Goal: Task Accomplishment & Management: Manage account settings

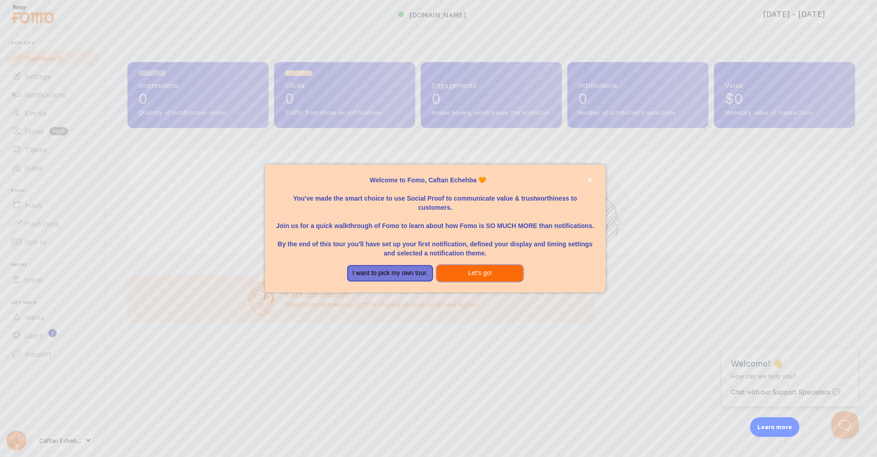
click at [483, 271] on button "Let's go!" at bounding box center [480, 273] width 86 height 16
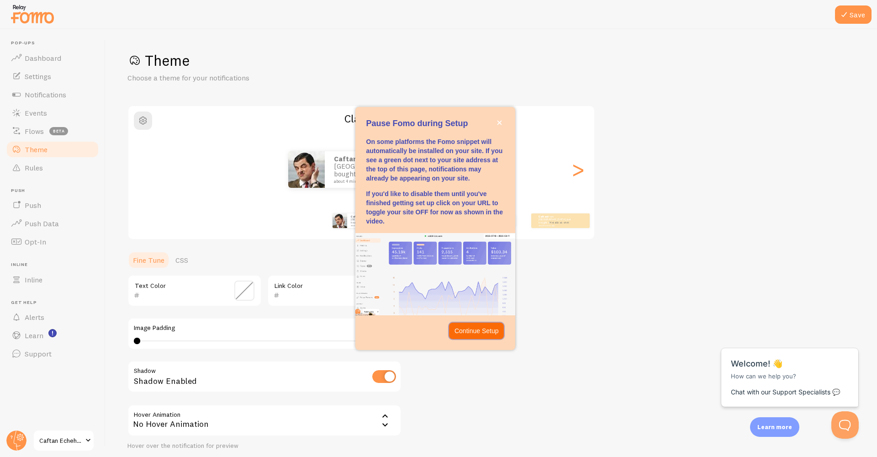
click at [474, 324] on button "Continue Setup" at bounding box center [476, 331] width 55 height 16
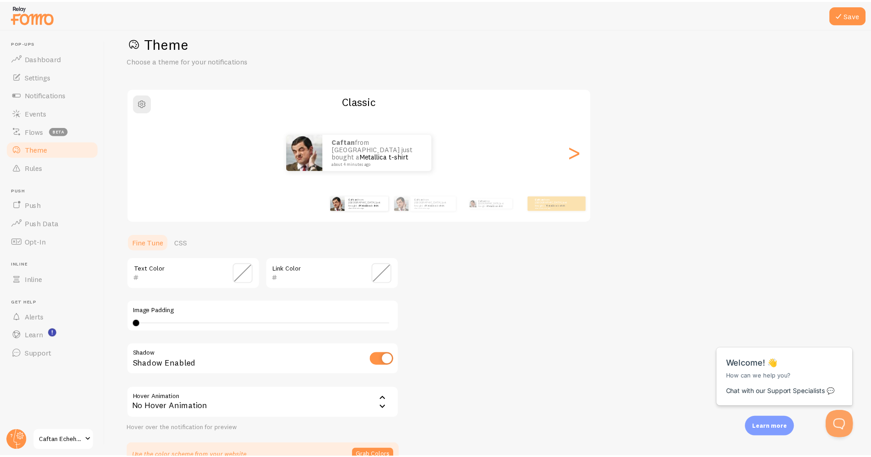
scroll to position [58, 0]
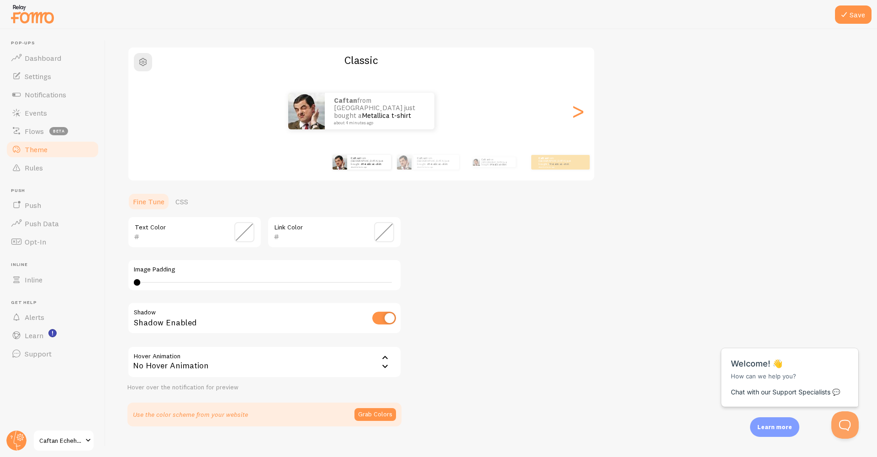
click at [268, 360] on div "No Hover Animation" at bounding box center [265, 362] width 274 height 32
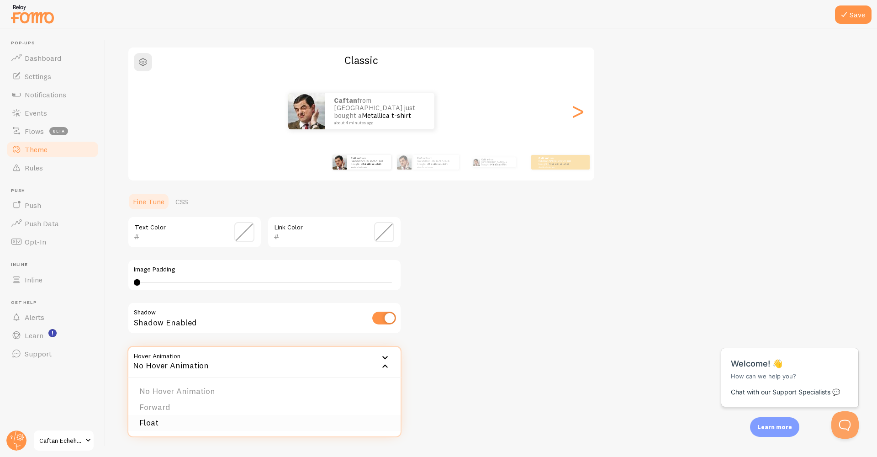
click at [169, 418] on li "Float" at bounding box center [264, 423] width 272 height 16
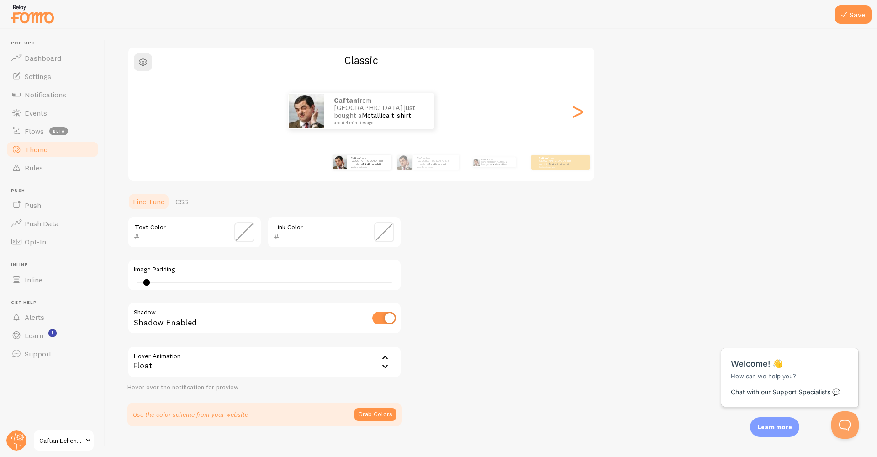
drag, startPoint x: 137, startPoint y: 282, endPoint x: 149, endPoint y: 285, distance: 11.7
click at [149, 285] on div "Image Padding 2" at bounding box center [265, 275] width 274 height 32
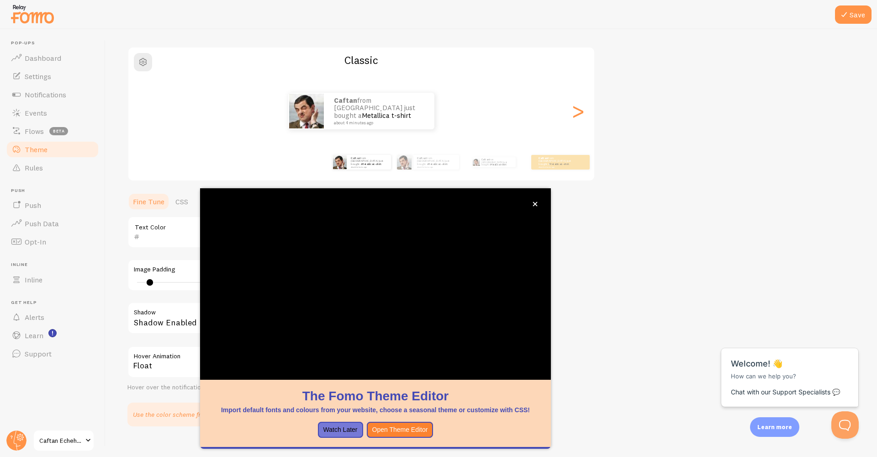
scroll to position [16, 0]
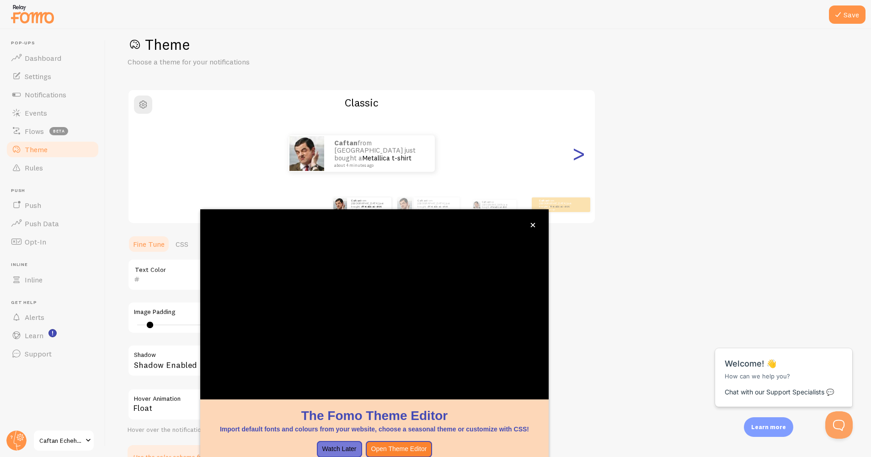
click at [580, 161] on div ">" at bounding box center [578, 154] width 11 height 66
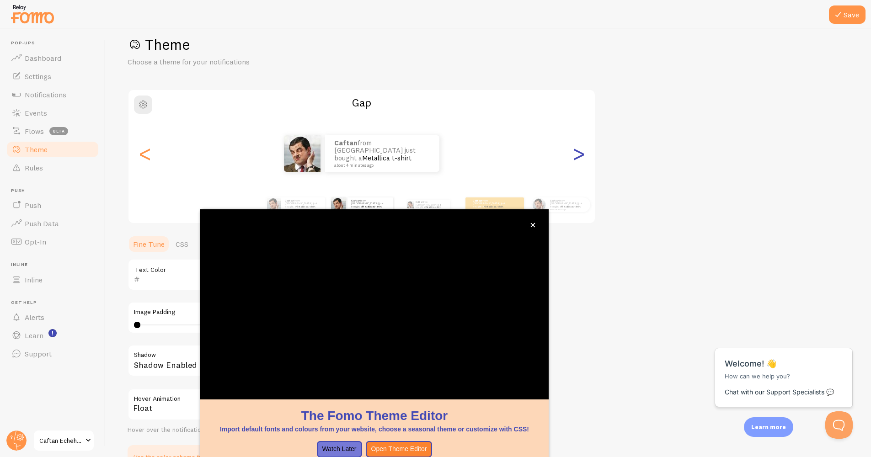
click at [580, 161] on div ">" at bounding box center [578, 154] width 11 height 66
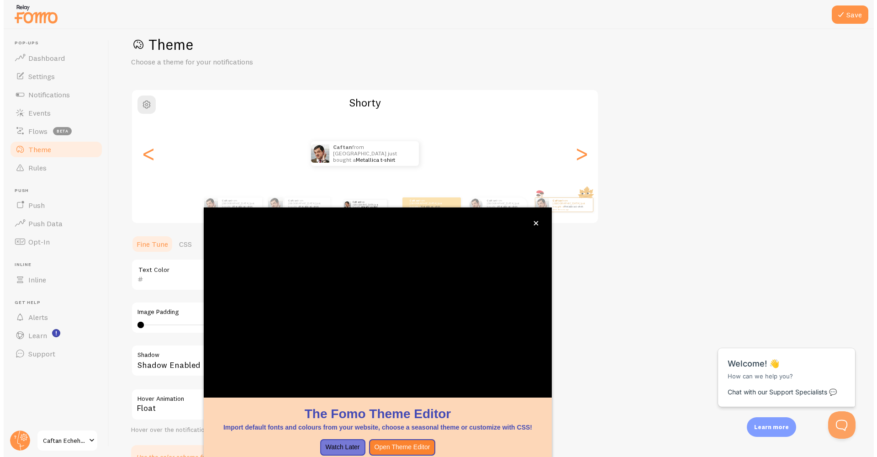
scroll to position [67, 0]
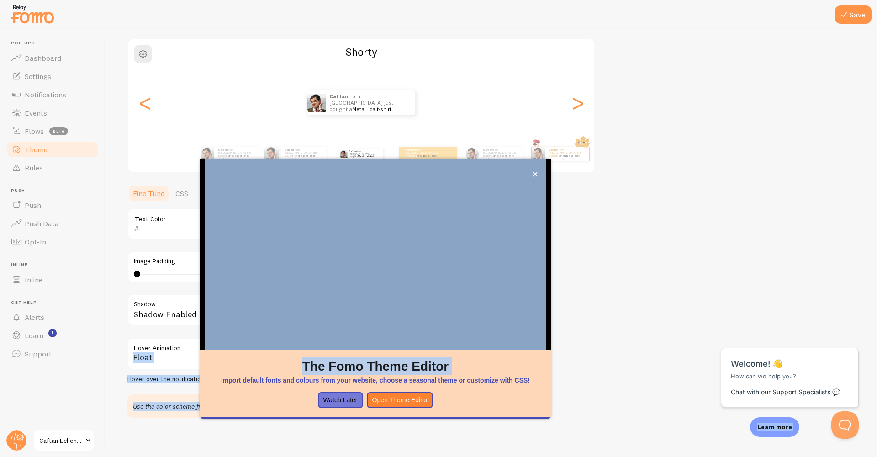
drag, startPoint x: 529, startPoint y: 375, endPoint x: 626, endPoint y: 348, distance: 100.6
click at [626, 348] on body "Pop-ups Dashboard Settings Notifications Events Flows beta Theme Rules [GEOGRAP…" at bounding box center [438, 228] width 877 height 457
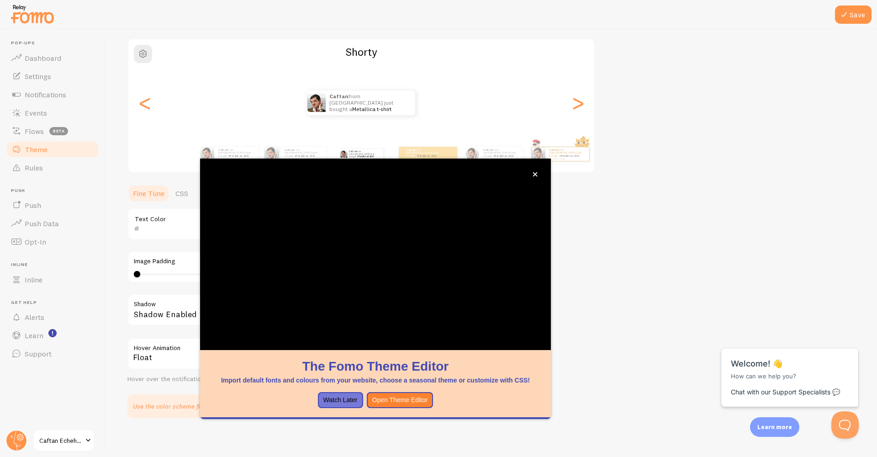
click at [638, 327] on div "Theme Choose a theme for your notifications Shorty Caftan from [GEOGRAPHIC_DATA…" at bounding box center [492, 201] width 728 height 434
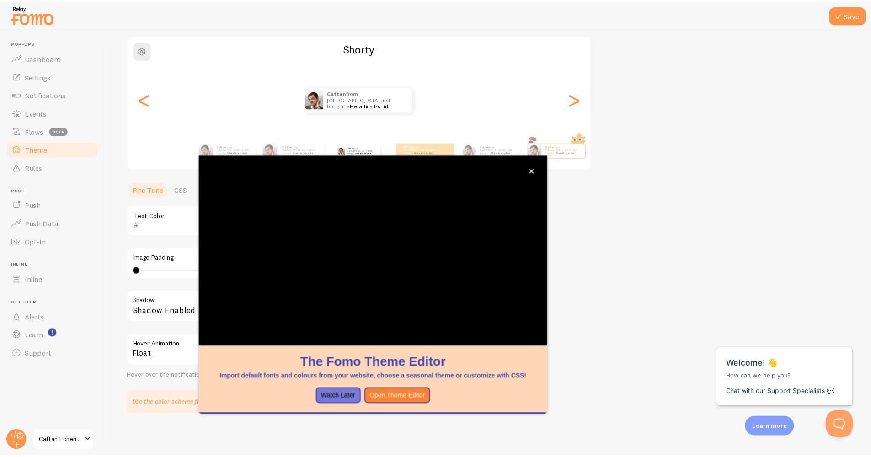
scroll to position [53, 0]
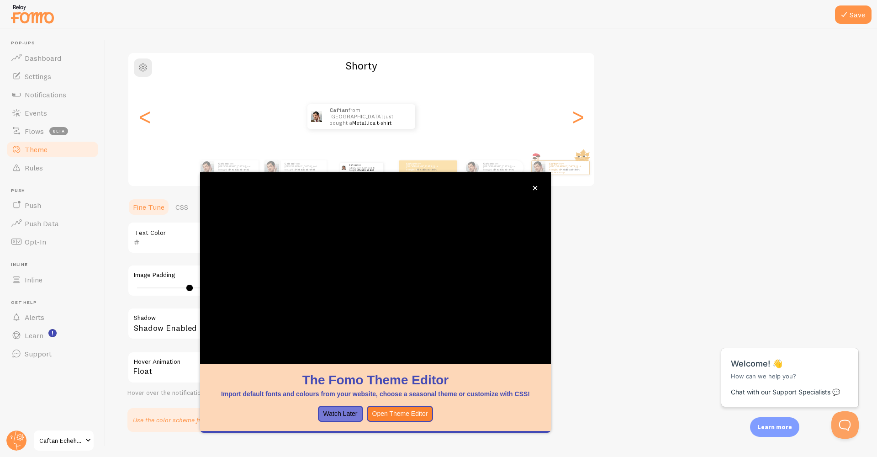
type input "0"
drag, startPoint x: 137, startPoint y: 287, endPoint x: 132, endPoint y: 290, distance: 5.5
click at [132, 290] on div "Image Padding 0" at bounding box center [265, 281] width 274 height 32
click at [534, 187] on icon "close," at bounding box center [535, 188] width 5 height 5
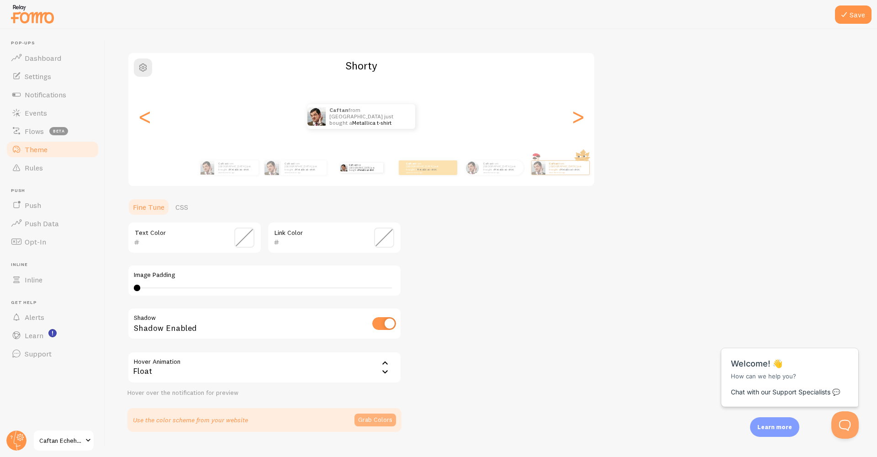
click at [369, 418] on button "Grab Colors" at bounding box center [376, 420] width 42 height 13
click at [235, 241] on span at bounding box center [244, 238] width 20 height 20
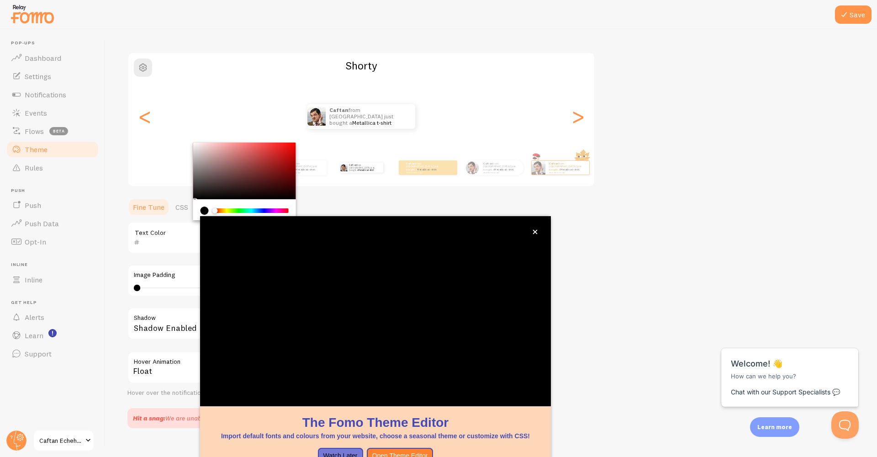
scroll to position [16, 0]
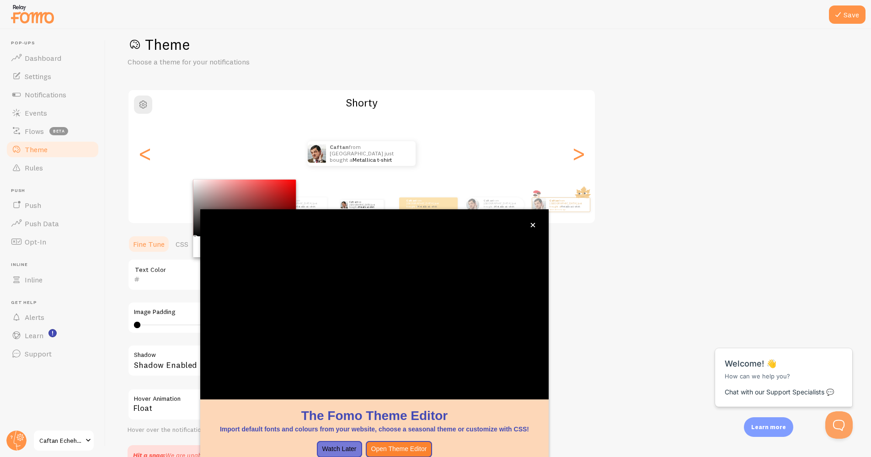
click at [162, 278] on input "text" at bounding box center [182, 279] width 84 height 11
click at [532, 228] on button "close," at bounding box center [533, 225] width 10 height 10
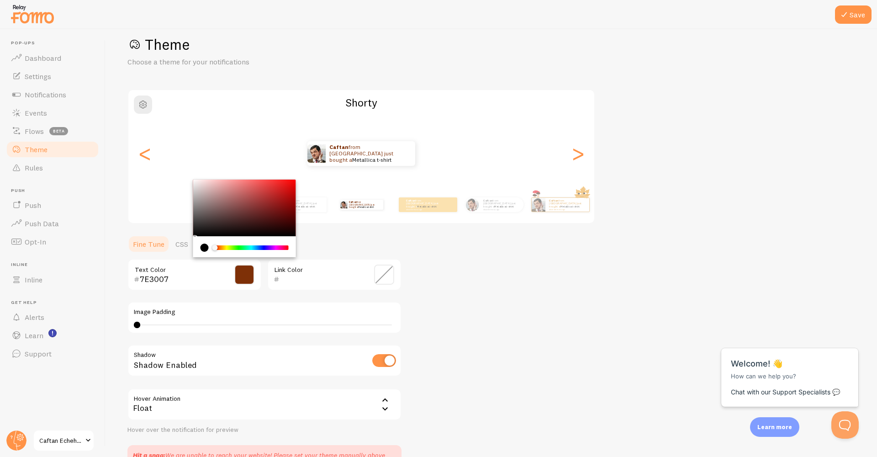
type input "7E3007"
click at [492, 280] on div "Theme Choose a theme for your notifications Shorty Caftan from [GEOGRAPHIC_DATA…" at bounding box center [492, 250] width 728 height 430
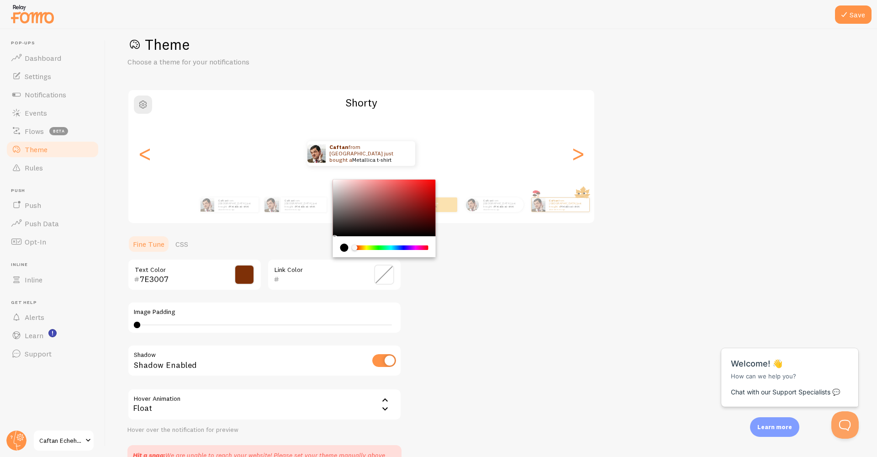
click at [289, 280] on input "text" at bounding box center [322, 279] width 84 height 11
paste input "6F2F1F"
type input "6F2F1F"
click at [302, 307] on div "Image Padding 0" at bounding box center [265, 318] width 274 height 32
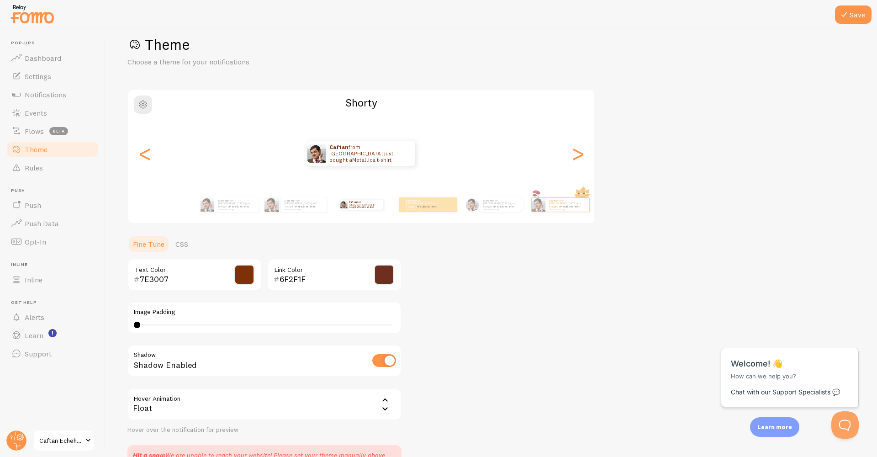
scroll to position [66, 0]
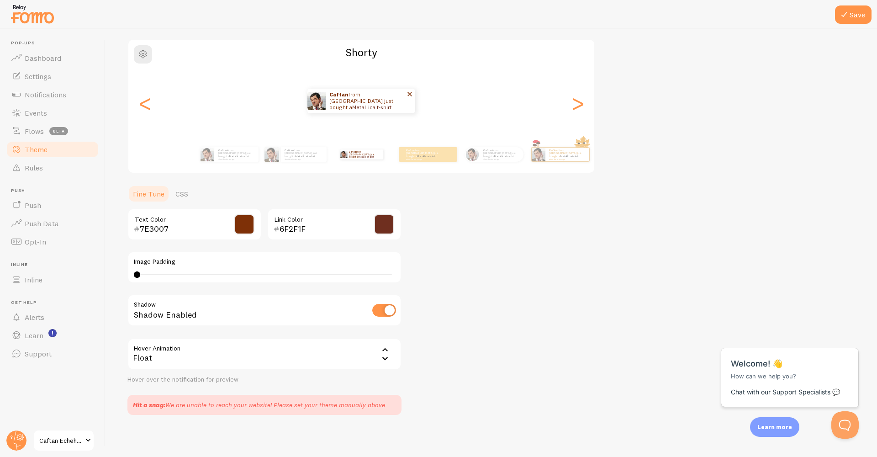
click at [352, 107] on p "Caftan from [GEOGRAPHIC_DATA] just bought a Metallica t-shirt about 4 minutes a…" at bounding box center [368, 101] width 77 height 25
click at [214, 353] on div "Float" at bounding box center [265, 354] width 274 height 32
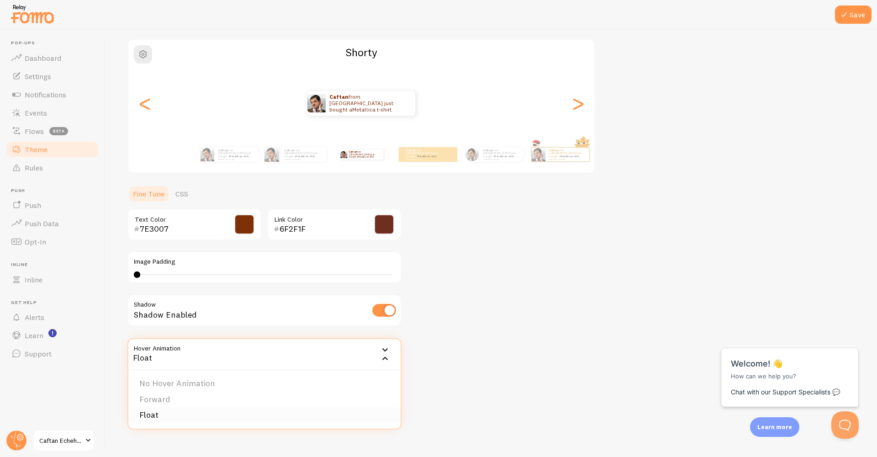
click at [169, 413] on li "Float" at bounding box center [264, 415] width 272 height 16
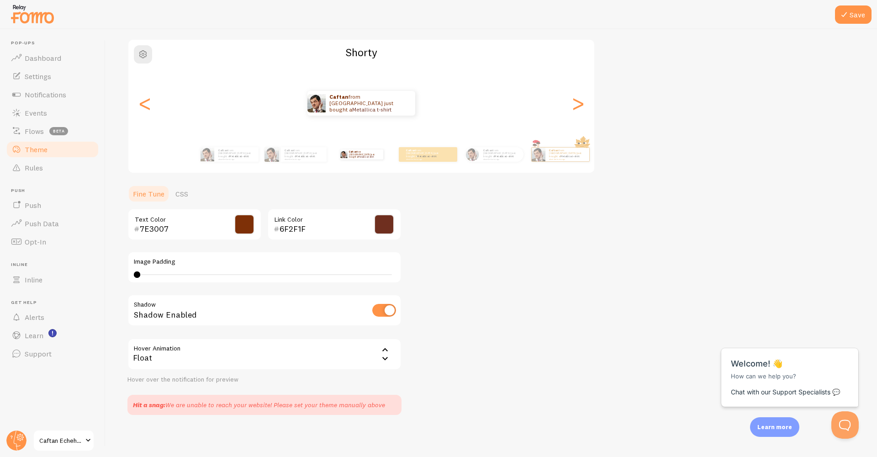
click at [216, 359] on div "Float" at bounding box center [265, 354] width 274 height 32
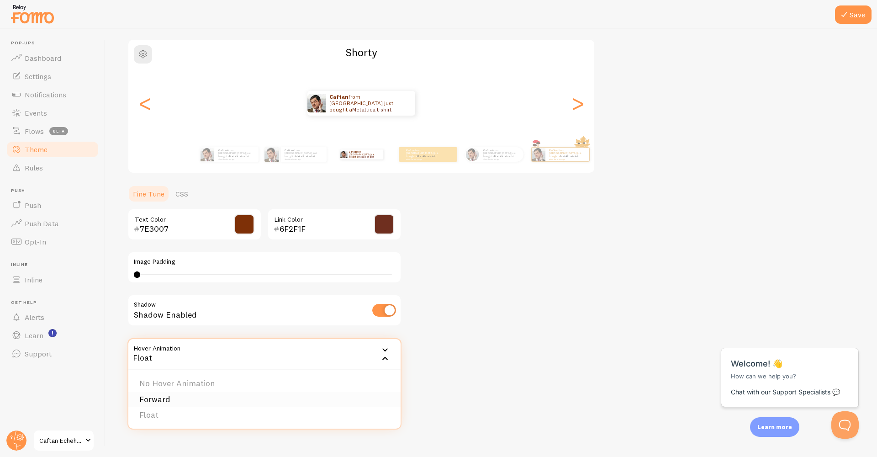
click at [154, 395] on li "Forward" at bounding box center [264, 400] width 272 height 16
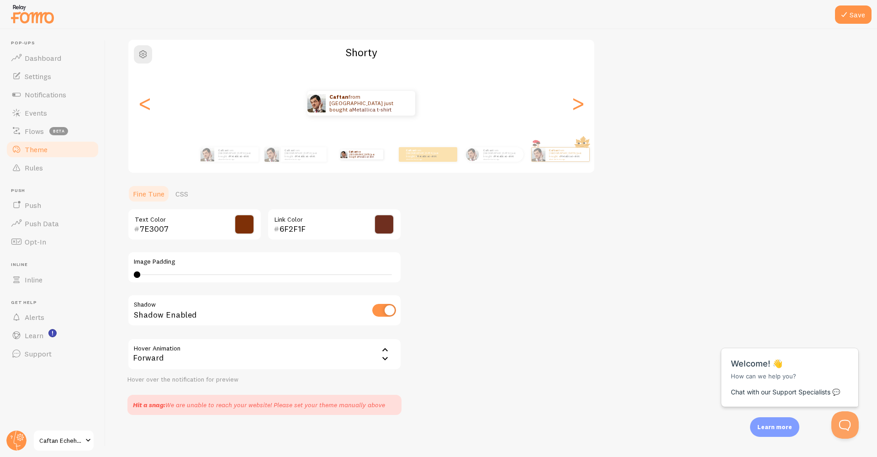
click at [226, 358] on div "Forward" at bounding box center [265, 354] width 274 height 32
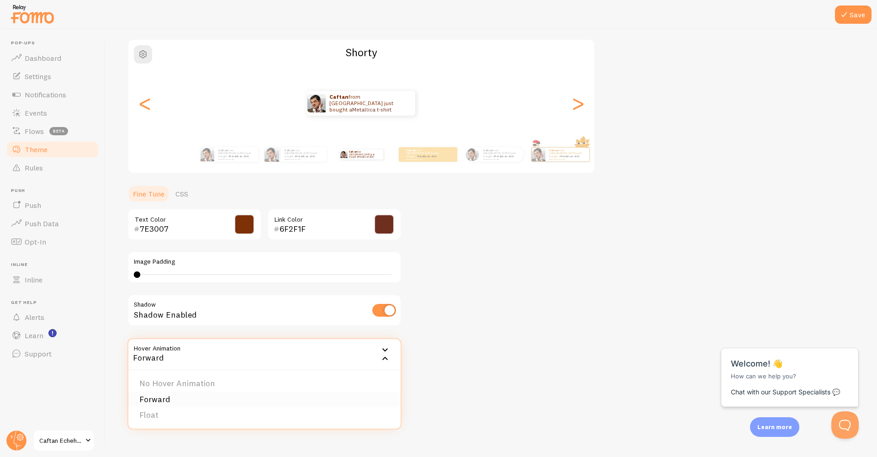
click at [165, 403] on li "Forward" at bounding box center [264, 400] width 272 height 16
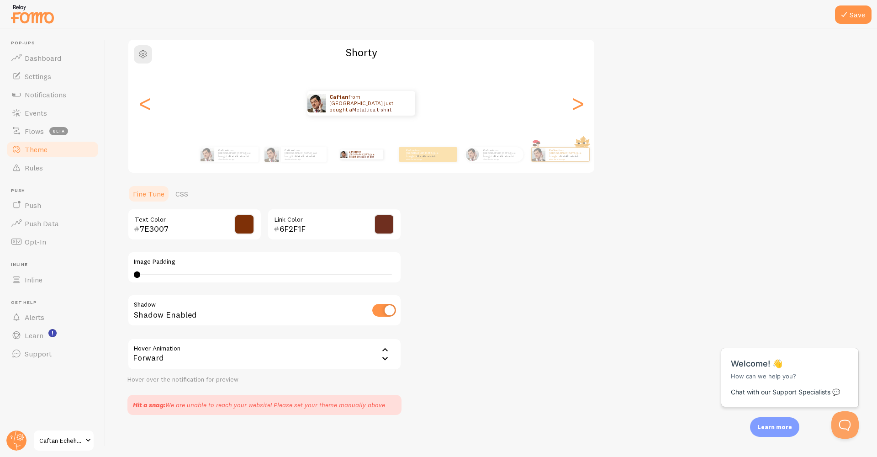
click at [191, 351] on div "Forward" at bounding box center [265, 354] width 274 height 32
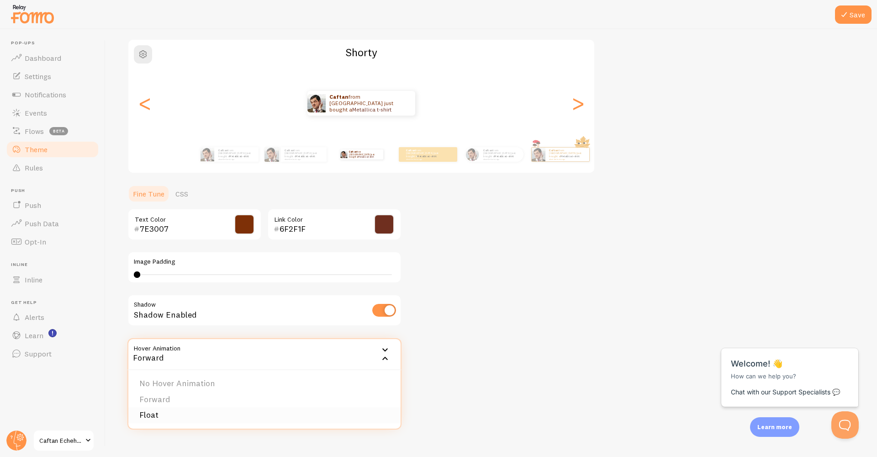
click at [165, 412] on li "Float" at bounding box center [264, 415] width 272 height 16
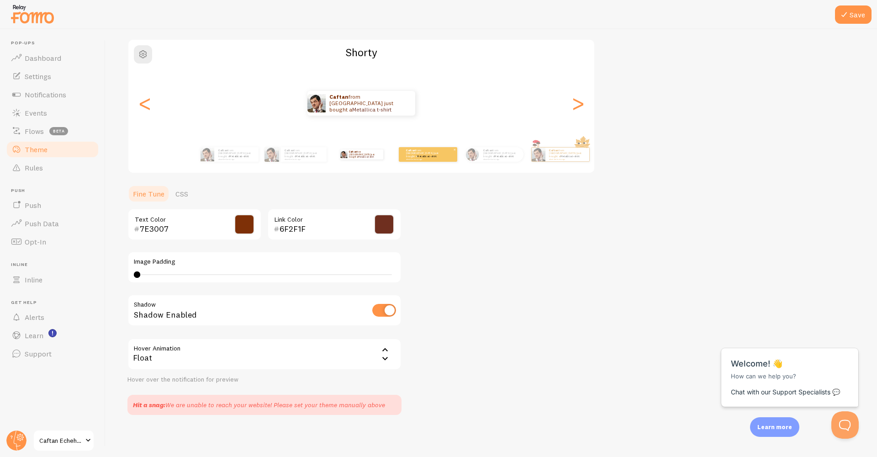
click at [425, 160] on div "Caftan from [GEOGRAPHIC_DATA] just bought a Metallica t-shirt about 4 minutes a…" at bounding box center [428, 154] width 58 height 15
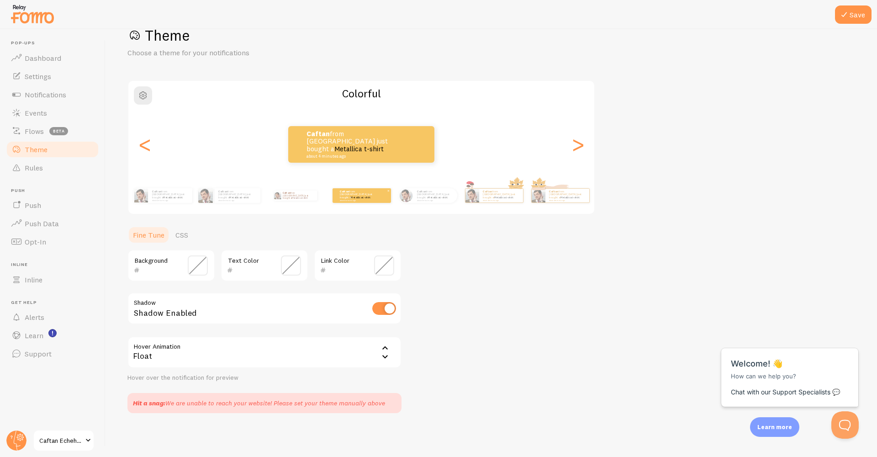
scroll to position [23, 0]
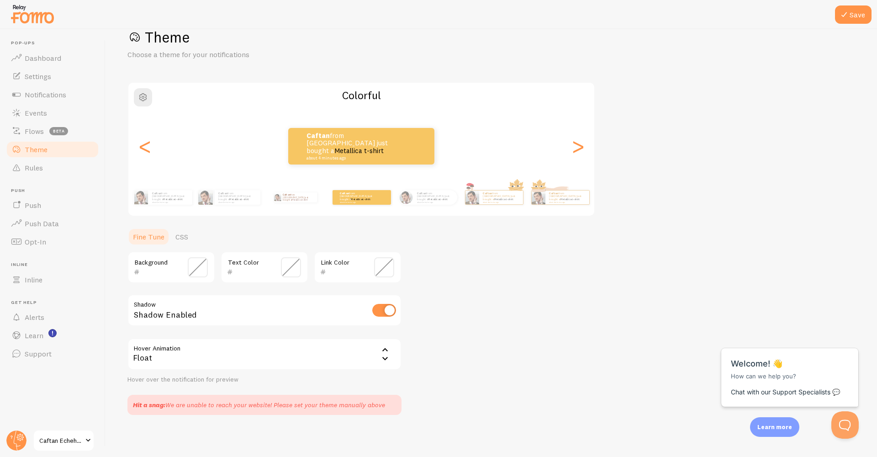
click at [202, 270] on span at bounding box center [198, 267] width 20 height 20
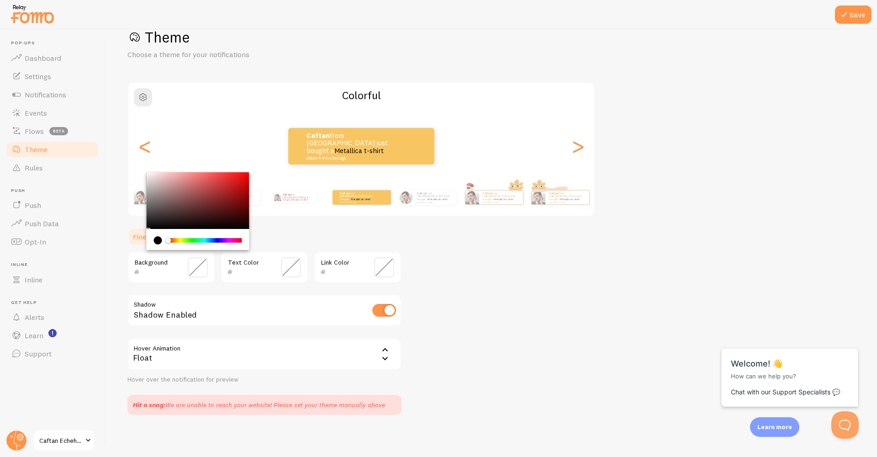
click at [152, 283] on div "Background Text Color Link Color Shadow Shadow Enabled Hover Animation float Fl…" at bounding box center [265, 317] width 274 height 133
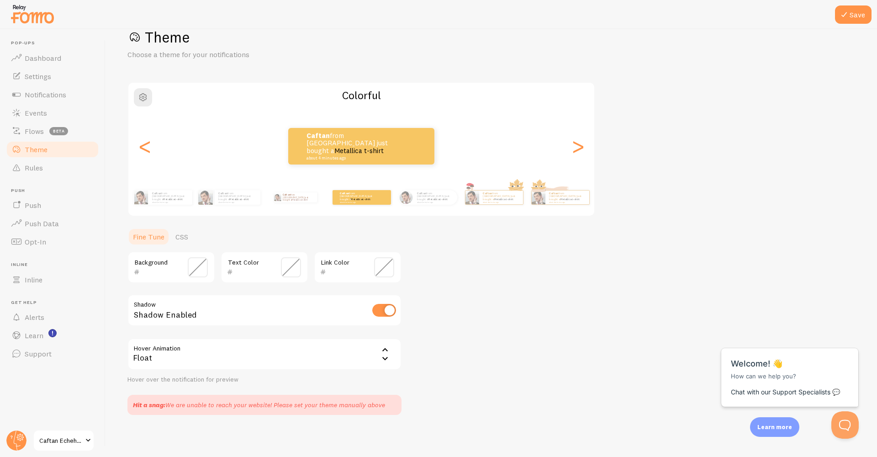
click at [154, 275] on input "text" at bounding box center [158, 271] width 37 height 11
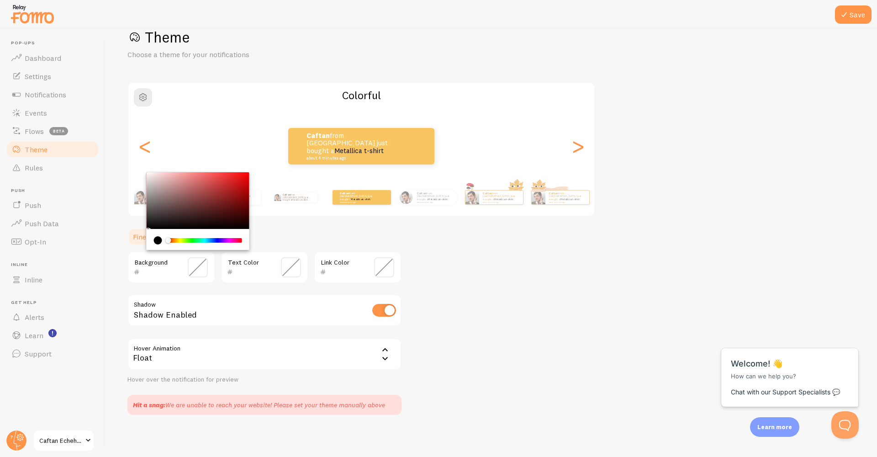
paste input "6F2F1F"
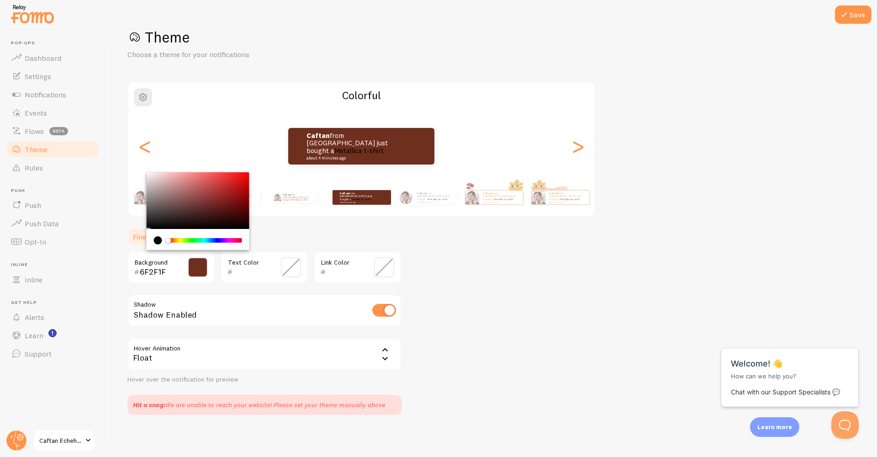
click at [457, 271] on div "Theme Choose a theme for your notifications Colorful Caftan from [GEOGRAPHIC_DA…" at bounding box center [492, 221] width 728 height 387
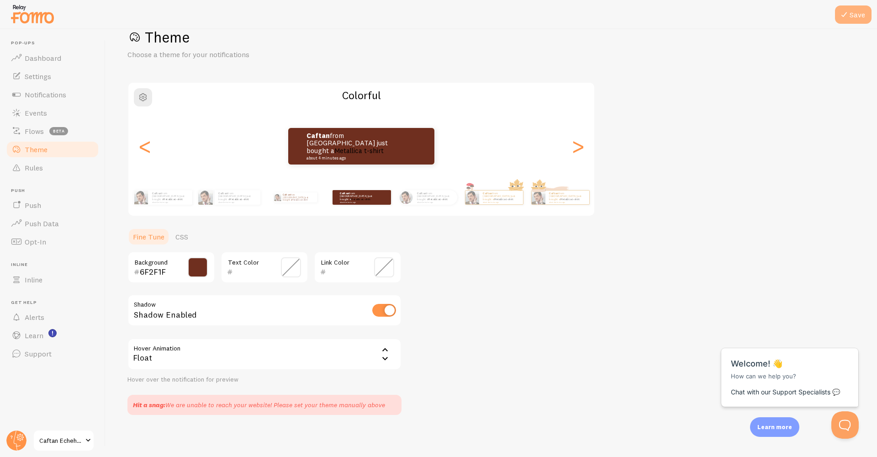
click at [854, 15] on button "Save" at bounding box center [853, 14] width 37 height 18
click at [199, 270] on span at bounding box center [198, 267] width 20 height 20
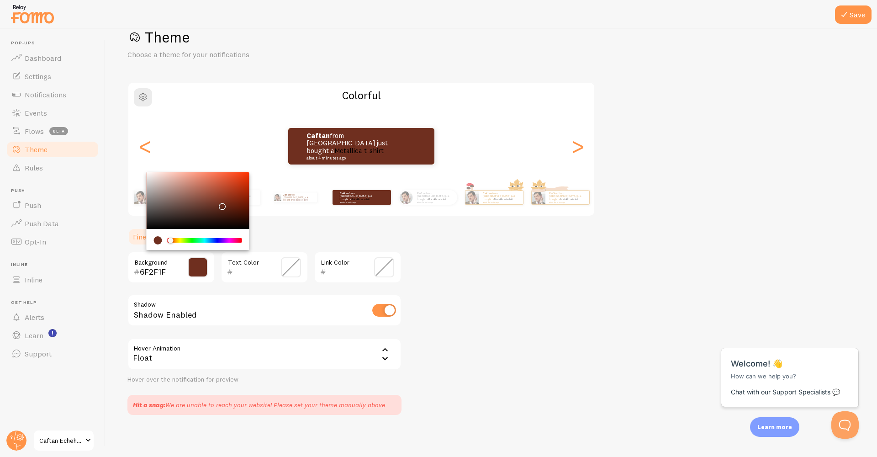
drag, startPoint x: 170, startPoint y: 242, endPoint x: 160, endPoint y: 242, distance: 10.1
click at [160, 242] on div "Chrome color picker" at bounding box center [198, 240] width 88 height 8
click at [159, 240] on div "current color is #6F2F1F" at bounding box center [158, 240] width 8 height 8
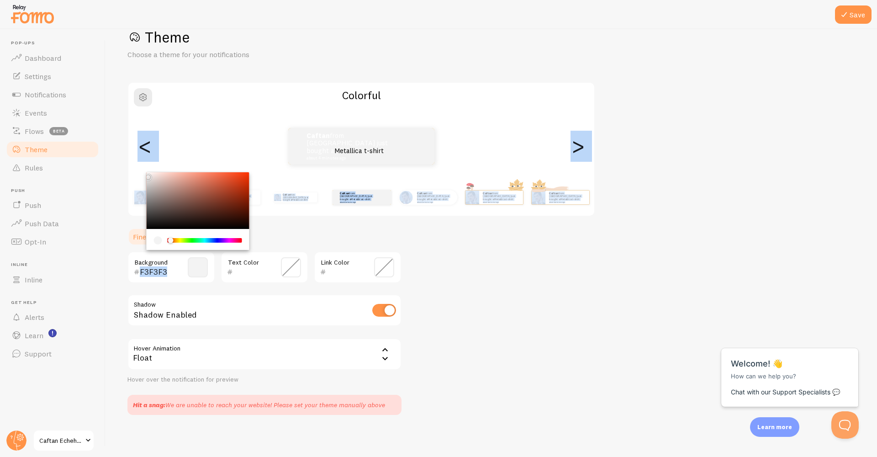
type input "FFFFFF"
drag, startPoint x: 223, startPoint y: 201, endPoint x: 136, endPoint y: 160, distance: 96.7
click at [136, 160] on div "Theme Choose a theme for your notifications Colorful Caftan from [GEOGRAPHIC_DA…" at bounding box center [492, 221] width 728 height 387
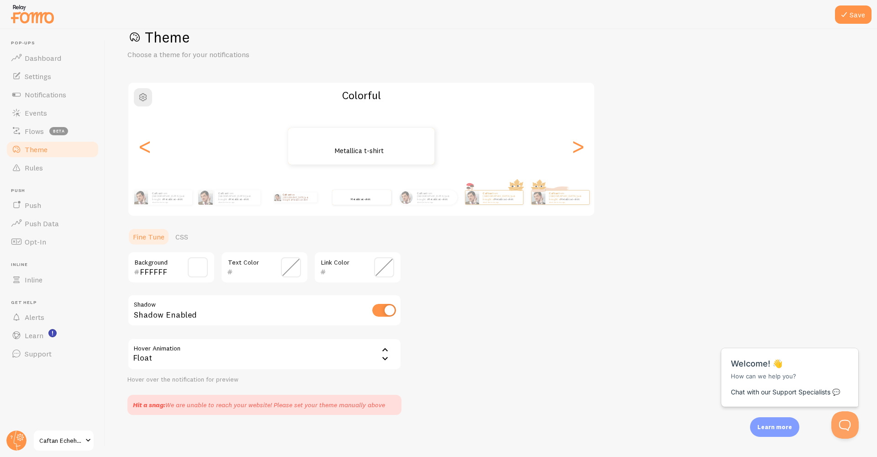
click at [286, 268] on span at bounding box center [291, 267] width 20 height 20
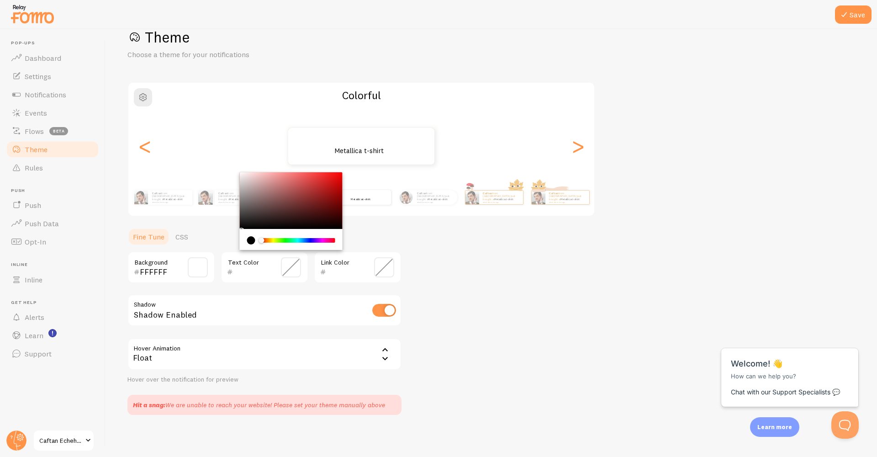
click at [262, 267] on input "text" at bounding box center [251, 271] width 37 height 11
paste input "6F2F1F"
click at [466, 292] on div "Theme Choose a theme for your notifications Colorful Caftan from [GEOGRAPHIC_DA…" at bounding box center [492, 221] width 728 height 387
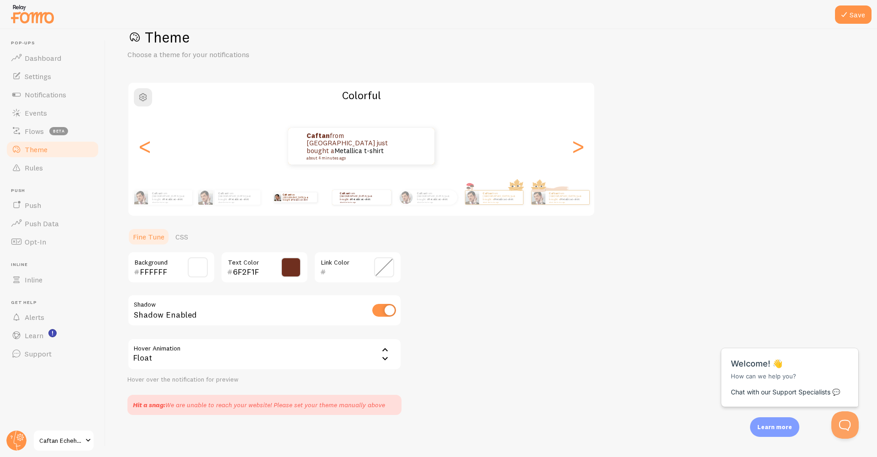
click at [309, 202] on div "Caftan from [GEOGRAPHIC_DATA] just bought a Metallica t-shirt about 4 minutes a…" at bounding box center [295, 198] width 59 height 26
type input "7E3007"
type input "6F2F1F"
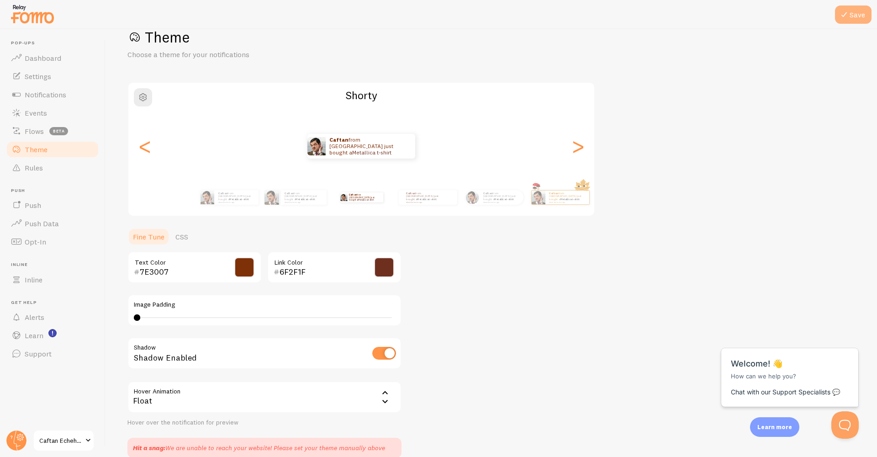
click at [867, 16] on button "Save" at bounding box center [853, 14] width 37 height 18
click at [433, 197] on link "Metallica t-shirt" at bounding box center [427, 199] width 20 height 4
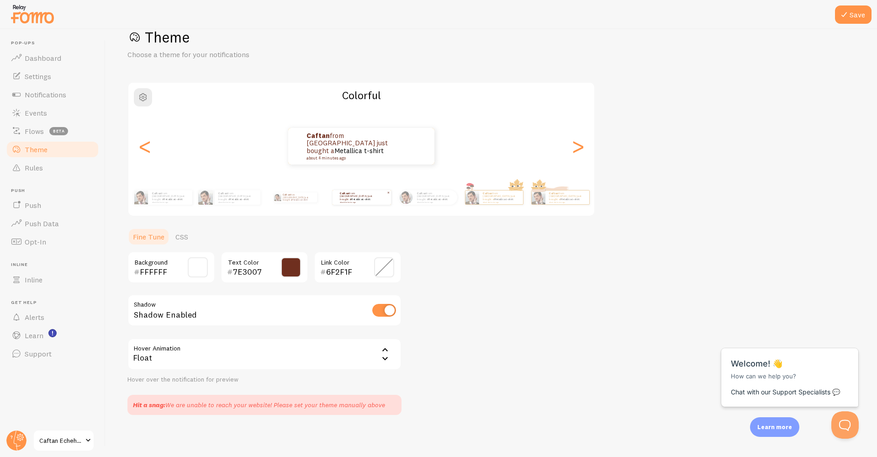
type input "6F2F1F"
click at [383, 311] on input "checkbox" at bounding box center [384, 310] width 24 height 13
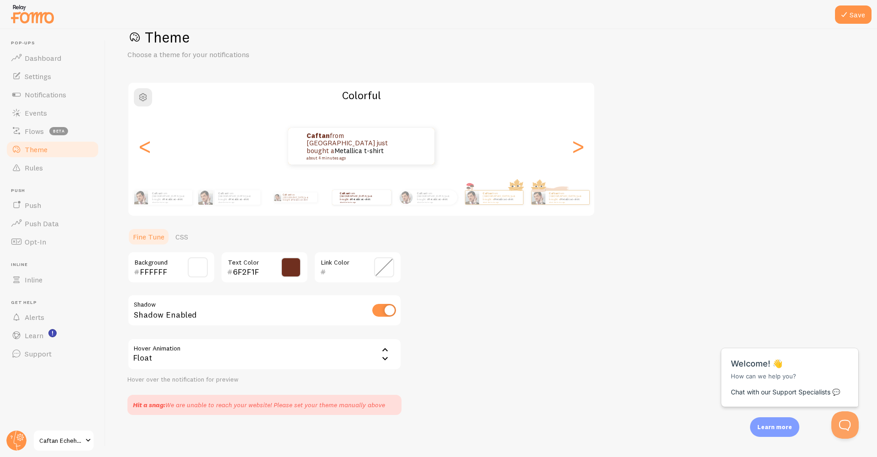
click at [383, 311] on input "checkbox" at bounding box center [384, 310] width 24 height 13
checkbox input "false"
click at [852, 14] on button "Save" at bounding box center [853, 14] width 37 height 18
click at [580, 148] on div ">" at bounding box center [578, 146] width 11 height 66
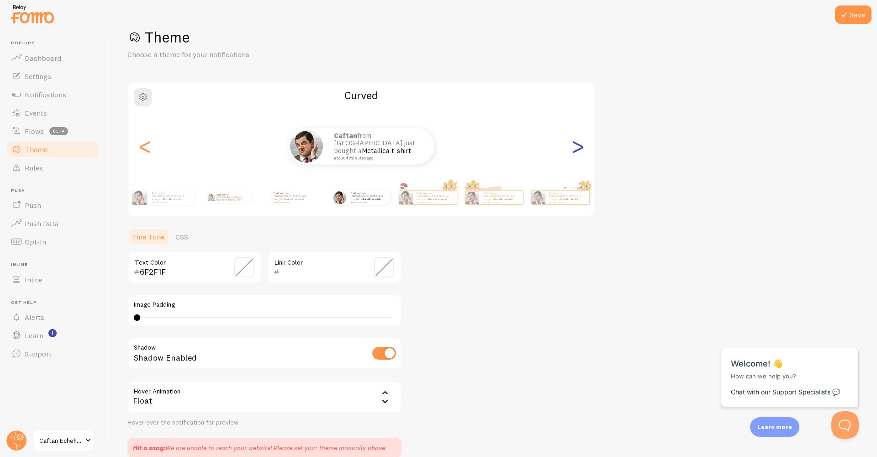
checkbox input "true"
click at [577, 149] on div ">" at bounding box center [578, 146] width 11 height 66
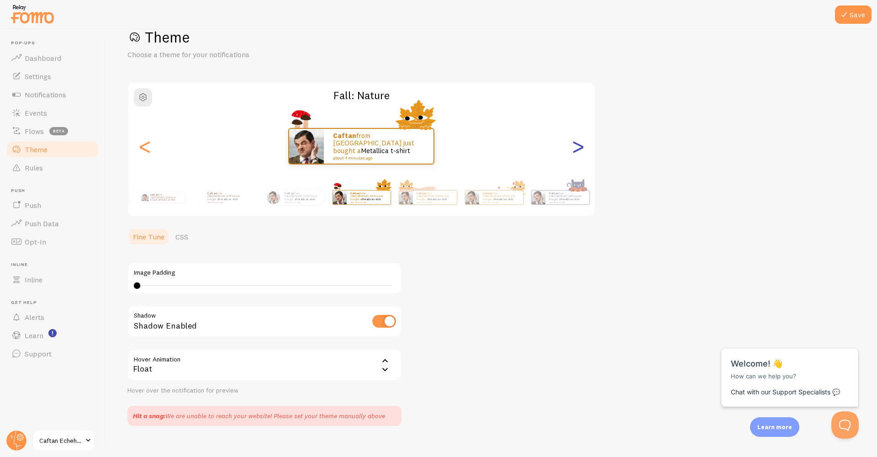
type input "0"
click at [577, 149] on div ">" at bounding box center [578, 146] width 11 height 66
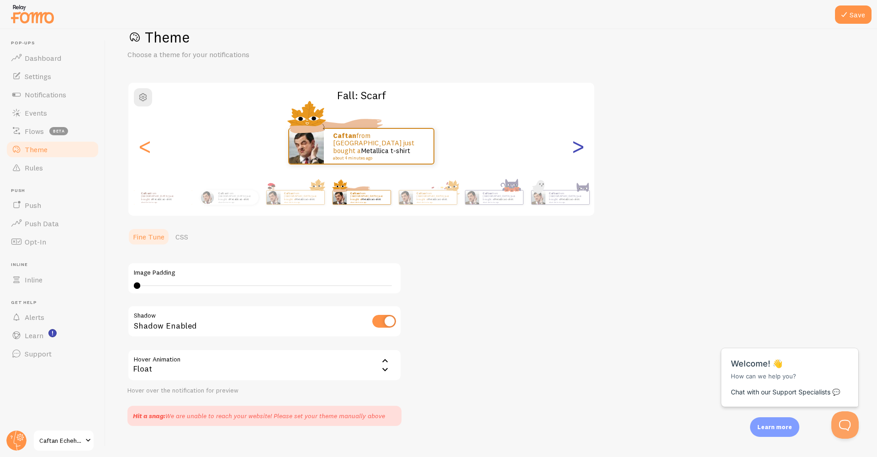
click at [577, 149] on div ">" at bounding box center [578, 146] width 11 height 66
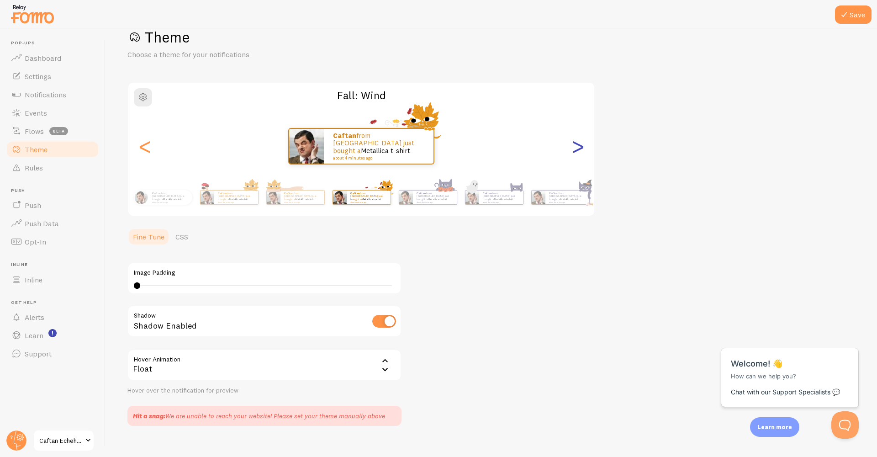
click at [577, 149] on div ">" at bounding box center [578, 146] width 11 height 66
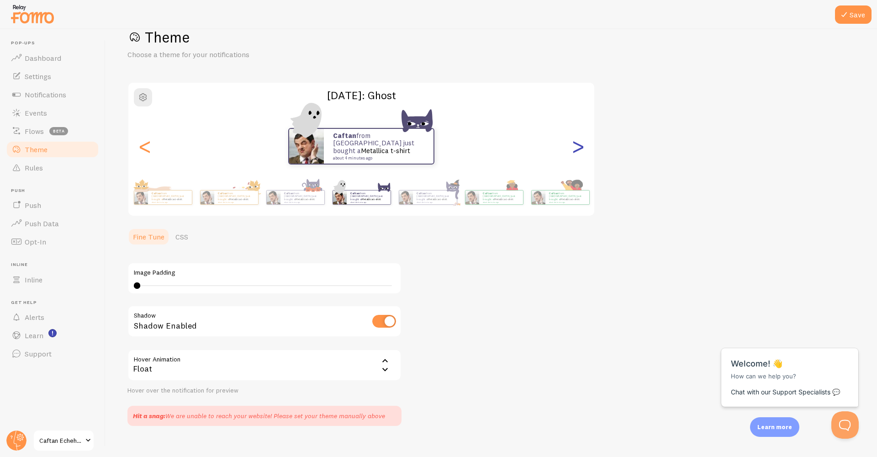
click at [577, 149] on div ">" at bounding box center [578, 146] width 11 height 66
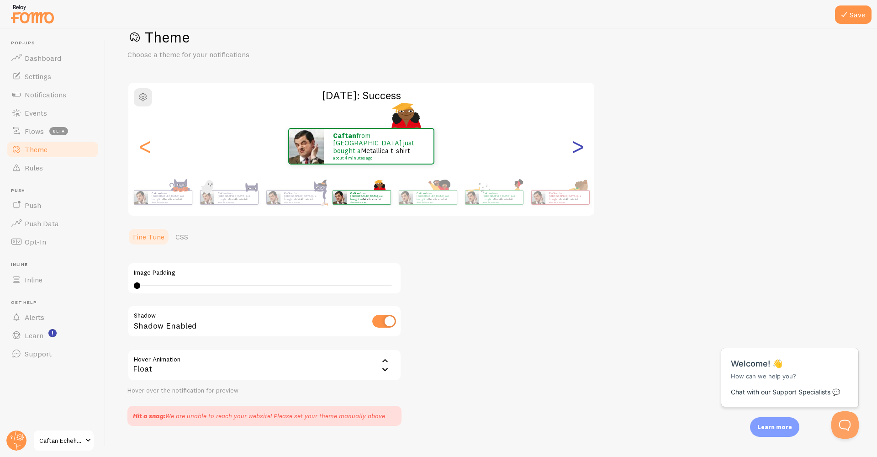
click at [577, 149] on div ">" at bounding box center [578, 146] width 11 height 66
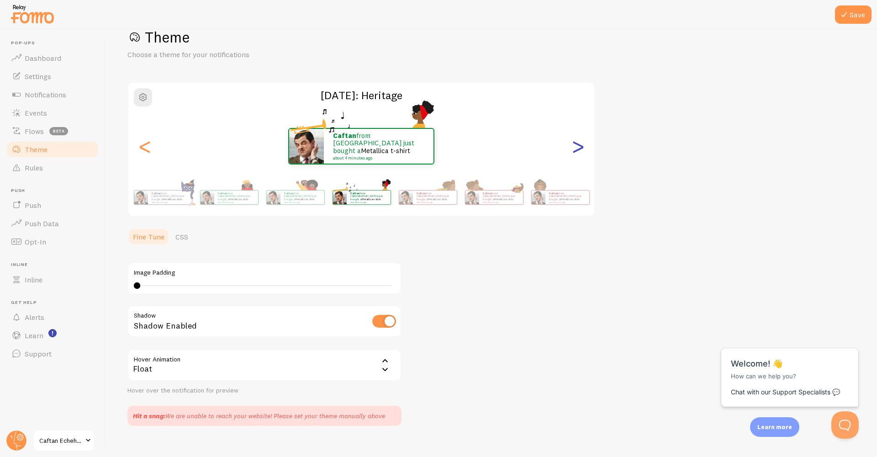
click at [577, 149] on div ">" at bounding box center [578, 146] width 11 height 66
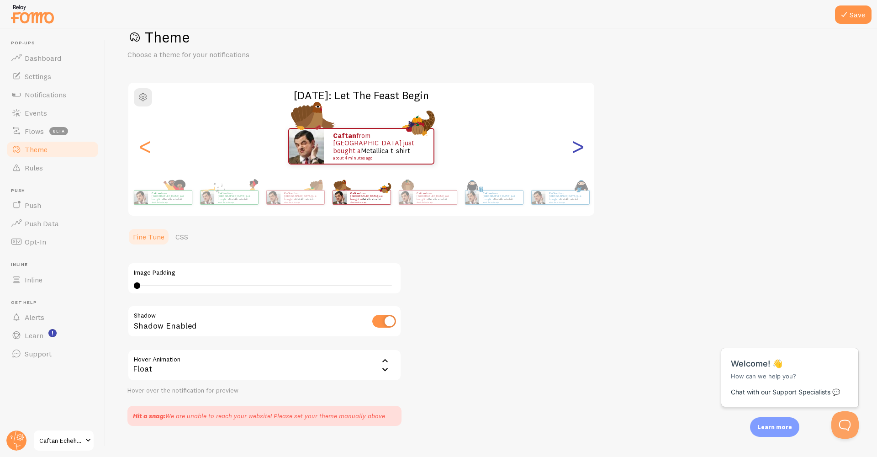
click at [577, 149] on div ">" at bounding box center [578, 146] width 11 height 66
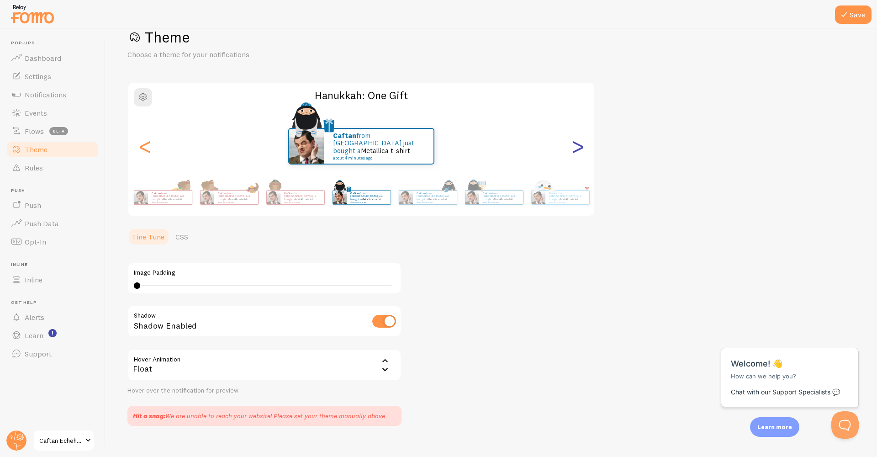
click at [577, 149] on div ">" at bounding box center [578, 146] width 11 height 66
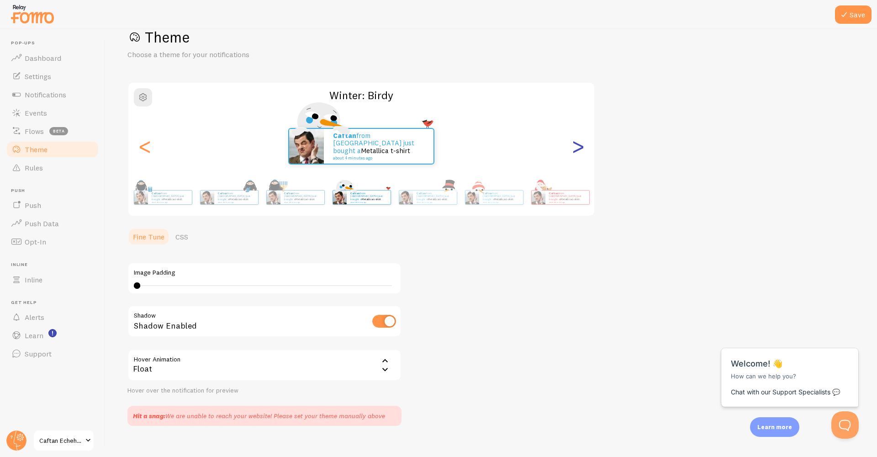
click at [577, 149] on div ">" at bounding box center [578, 146] width 11 height 66
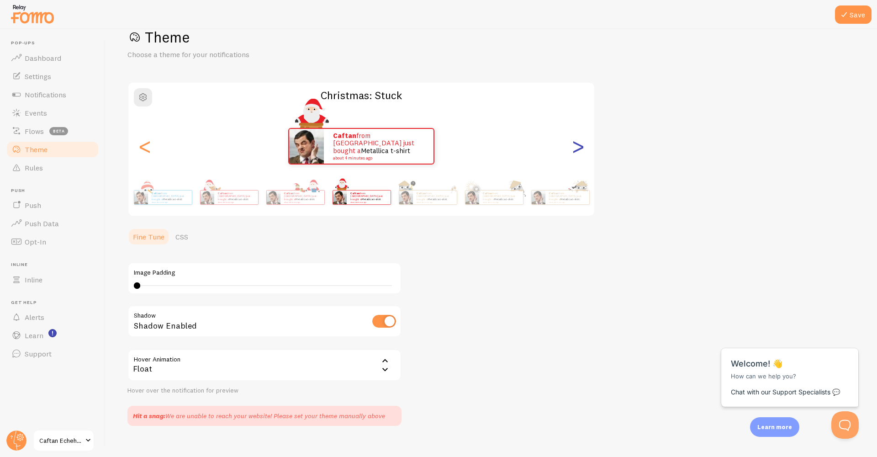
click at [577, 149] on div ">" at bounding box center [578, 146] width 11 height 66
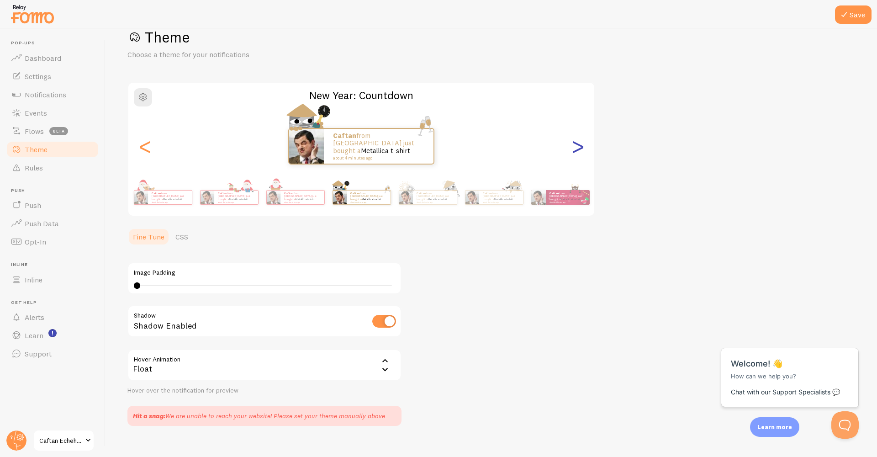
click at [577, 149] on div ">" at bounding box center [578, 146] width 11 height 66
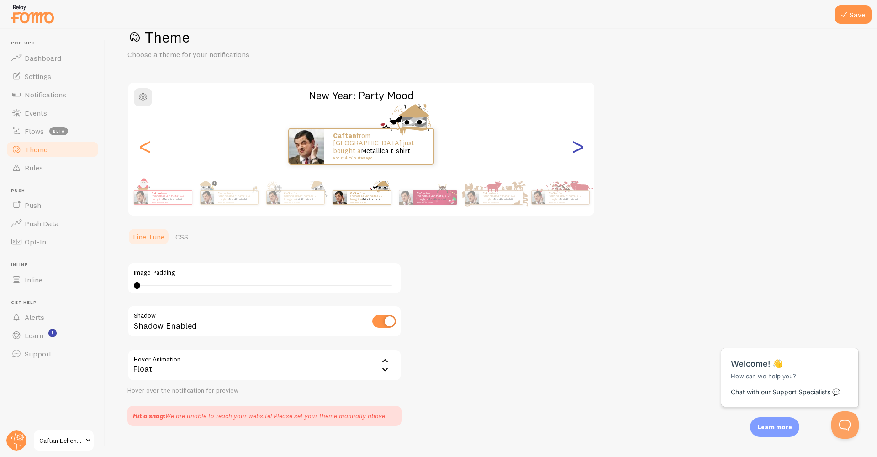
click at [577, 149] on div ">" at bounding box center [578, 146] width 11 height 66
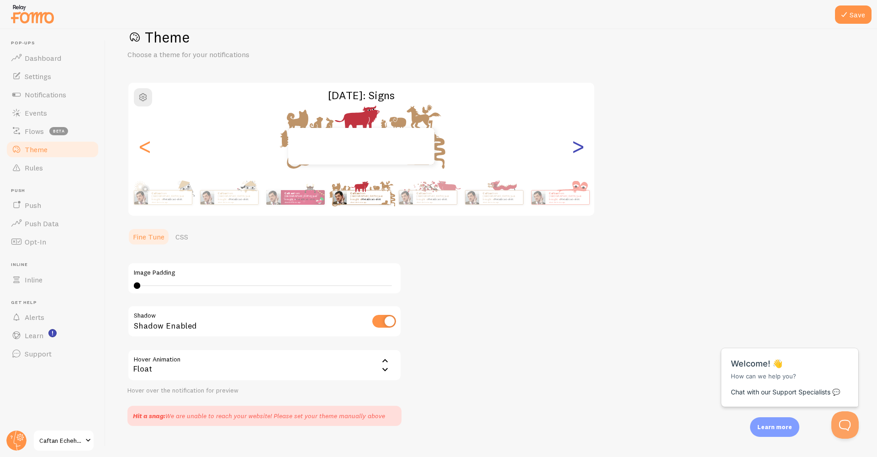
click at [577, 149] on div ">" at bounding box center [578, 146] width 11 height 66
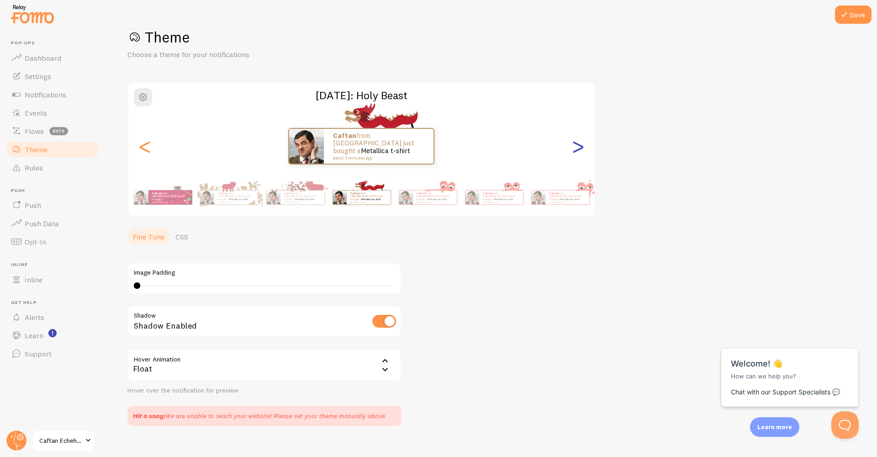
click at [577, 149] on div ">" at bounding box center [578, 146] width 11 height 66
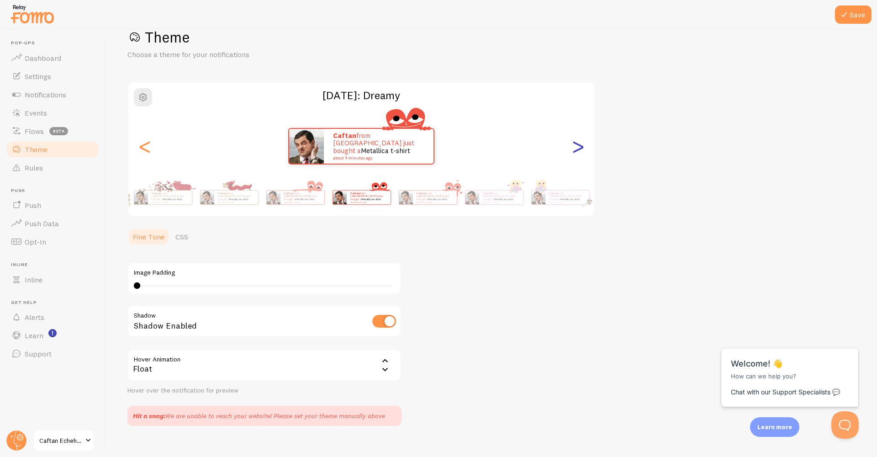
click at [577, 149] on div ">" at bounding box center [578, 146] width 11 height 66
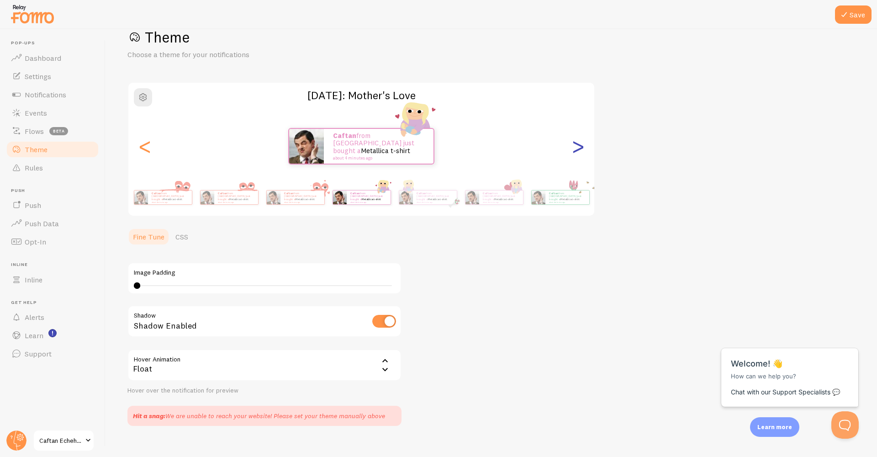
click at [577, 149] on div ">" at bounding box center [578, 146] width 11 height 66
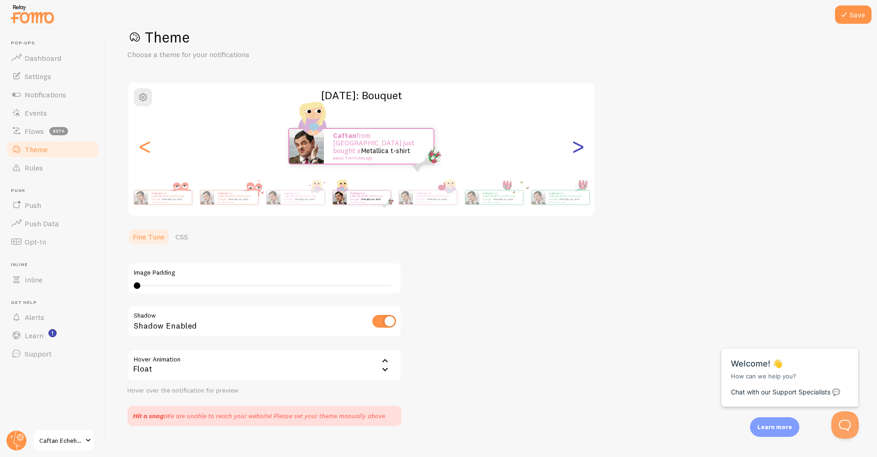
click at [577, 149] on div ">" at bounding box center [578, 146] width 11 height 66
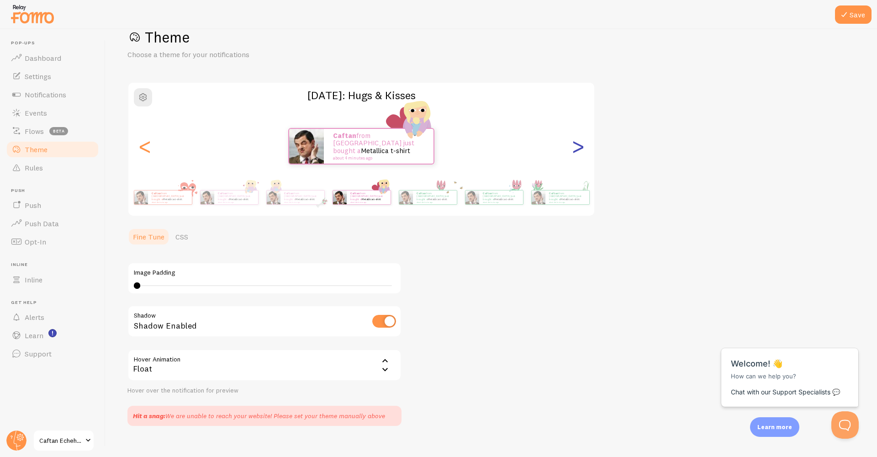
click at [577, 149] on div ">" at bounding box center [578, 146] width 11 height 66
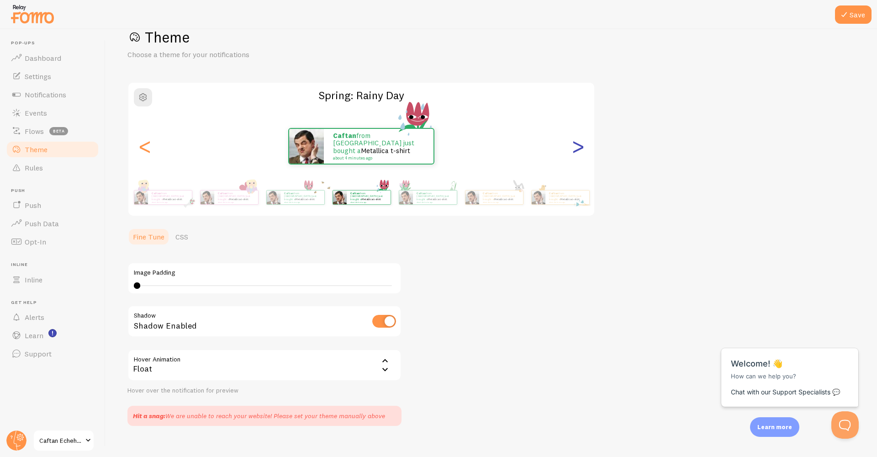
click at [577, 149] on div ">" at bounding box center [578, 146] width 11 height 66
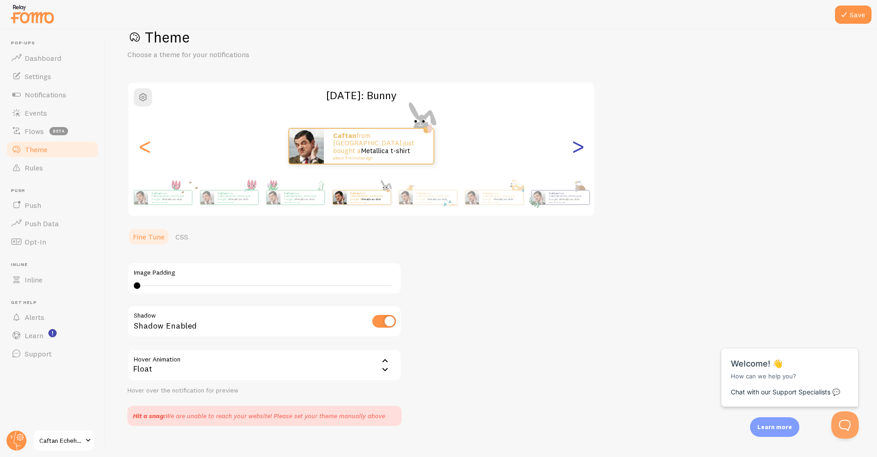
click at [577, 149] on div ">" at bounding box center [578, 146] width 11 height 66
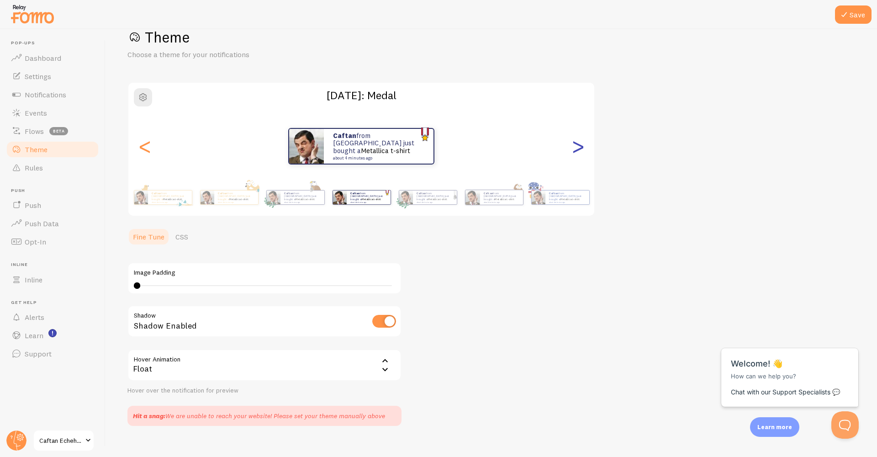
click at [577, 149] on div ">" at bounding box center [578, 146] width 11 height 66
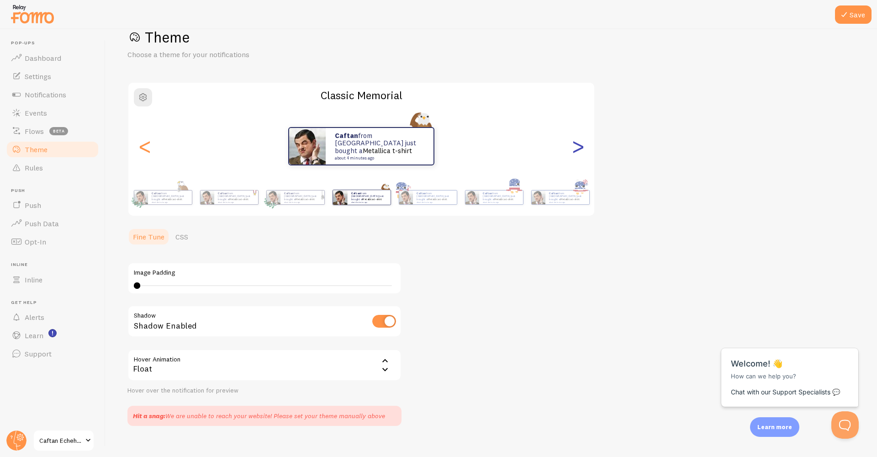
click at [577, 149] on div ">" at bounding box center [578, 146] width 11 height 66
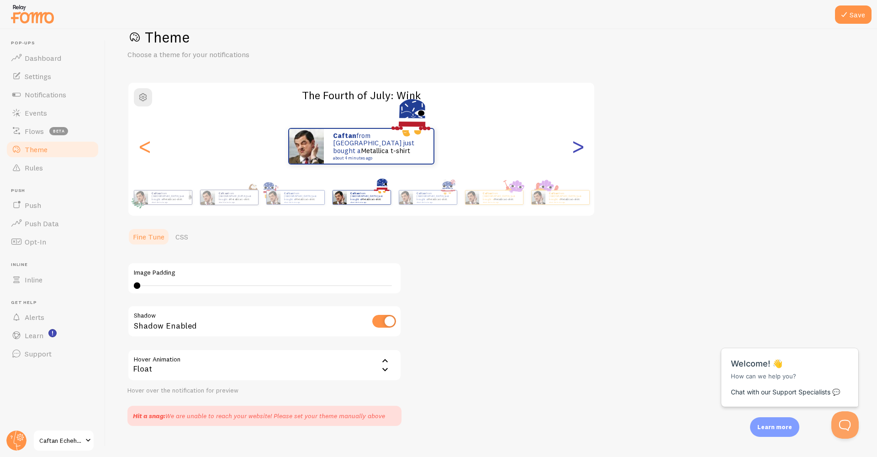
click at [577, 149] on div ">" at bounding box center [578, 146] width 11 height 66
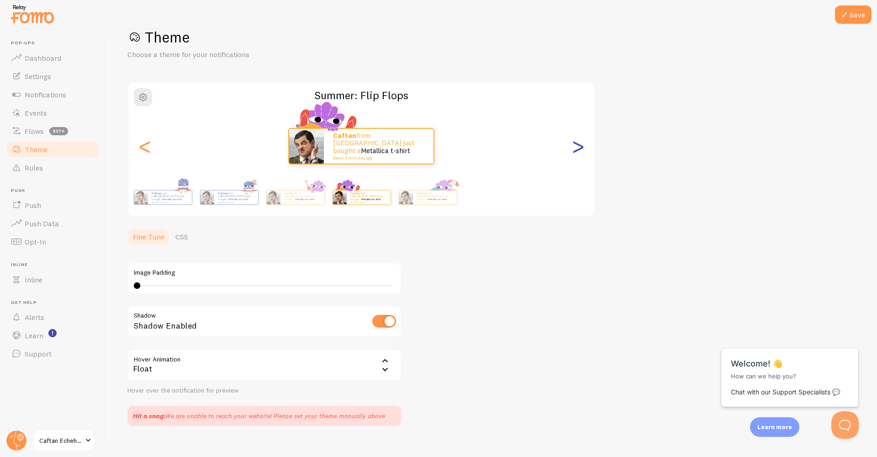
click at [577, 149] on div ">" at bounding box center [578, 146] width 11 height 66
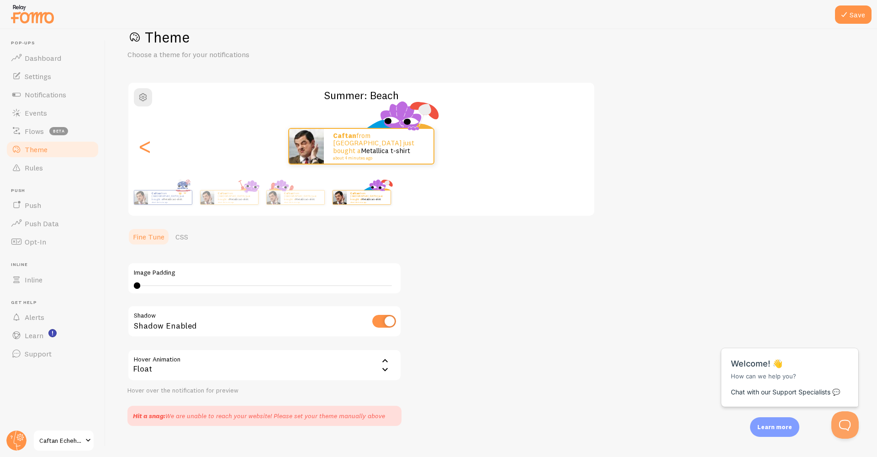
click at [577, 149] on div ">" at bounding box center [578, 146] width 11 height 66
click at [577, 149] on div "Caftan from [GEOGRAPHIC_DATA] just bought a Metallica t-shirt about 4 minutes a…" at bounding box center [361, 146] width 466 height 37
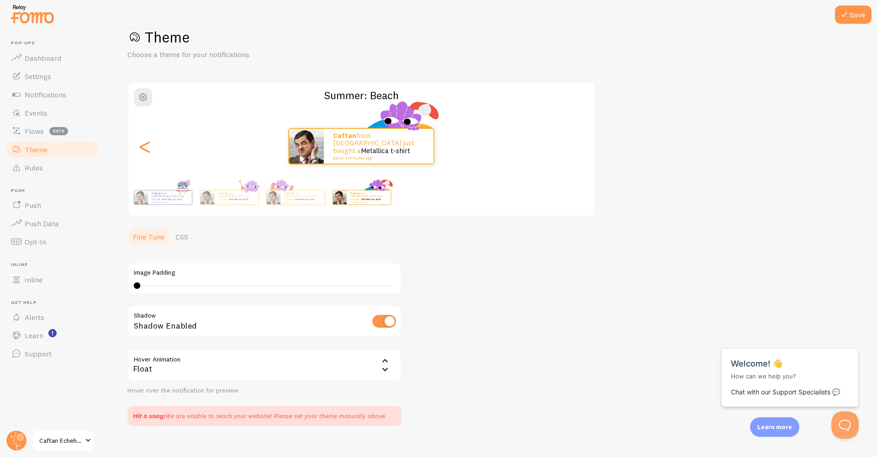
click at [577, 149] on div "Caftan from [GEOGRAPHIC_DATA] just bought a Metallica t-shirt about 4 minutes a…" at bounding box center [361, 146] width 466 height 37
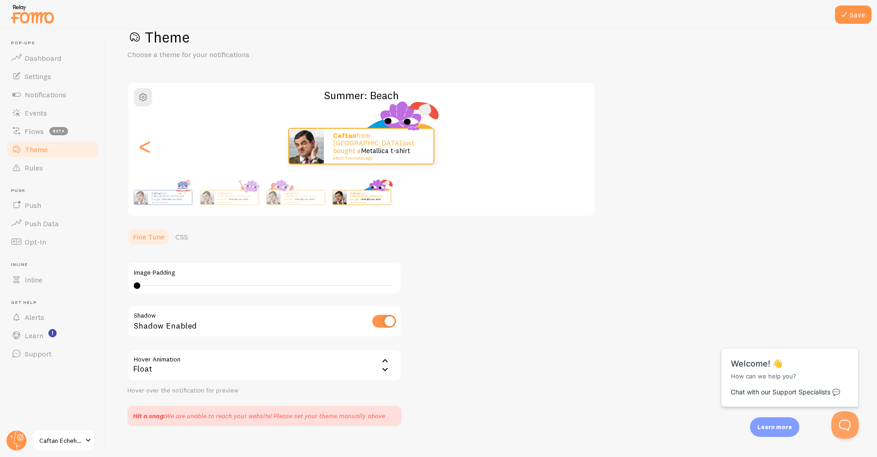
click at [577, 149] on div "Caftan from [GEOGRAPHIC_DATA] just bought a Metallica t-shirt about 4 minutes a…" at bounding box center [361, 146] width 466 height 37
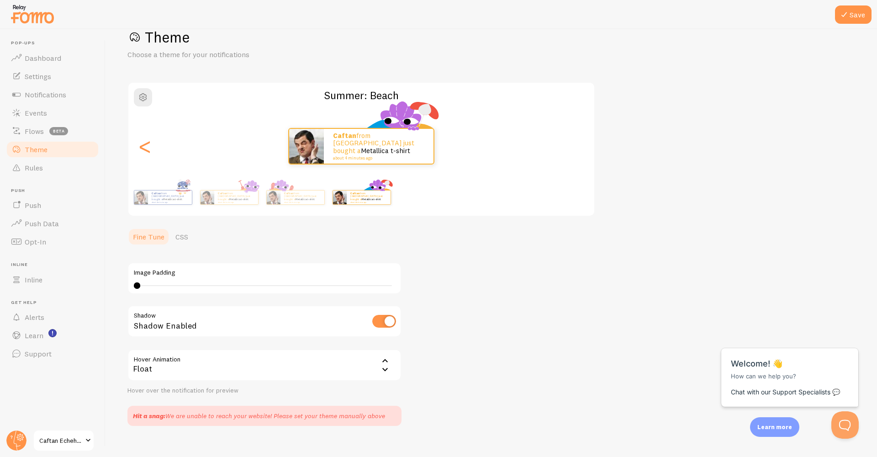
click at [577, 149] on div "Caftan from [GEOGRAPHIC_DATA] just bought a Metallica t-shirt about 4 minutes a…" at bounding box center [361, 146] width 466 height 37
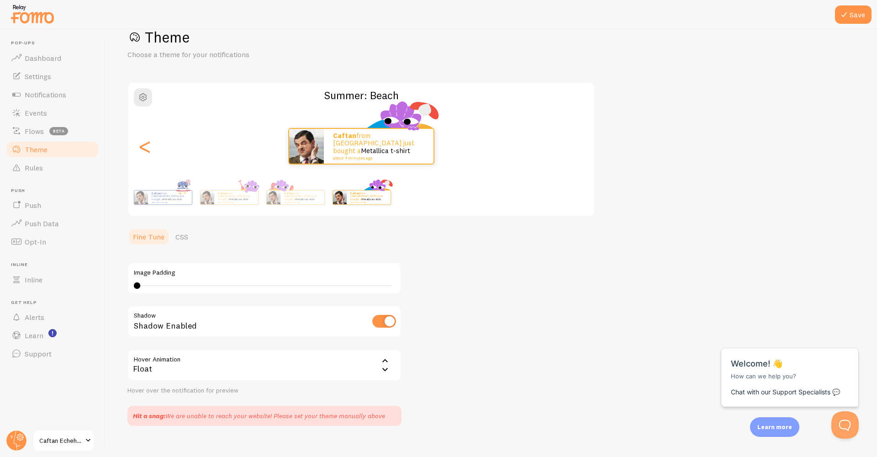
click at [577, 149] on div "Caftan from [GEOGRAPHIC_DATA] just bought a Metallica t-shirt about 4 minutes a…" at bounding box center [361, 146] width 466 height 37
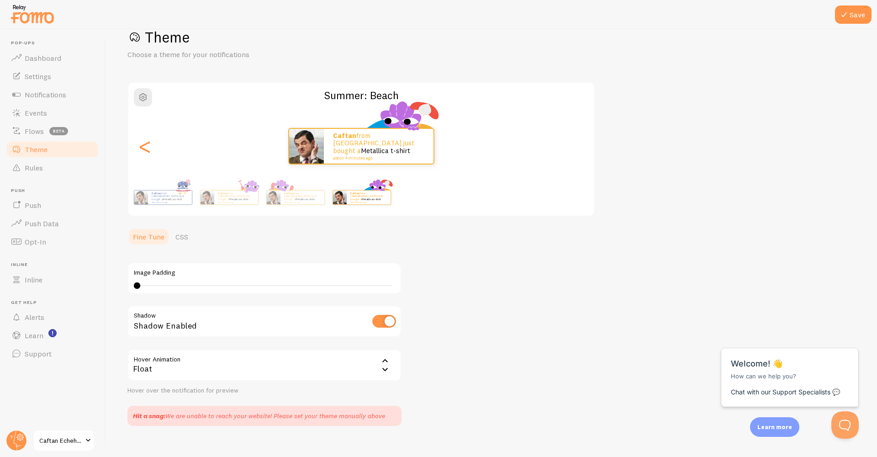
click at [574, 145] on div "Caftan from [GEOGRAPHIC_DATA] just bought a Metallica t-shirt about 4 minutes a…" at bounding box center [361, 146] width 466 height 37
click at [143, 155] on div "<" at bounding box center [144, 146] width 11 height 66
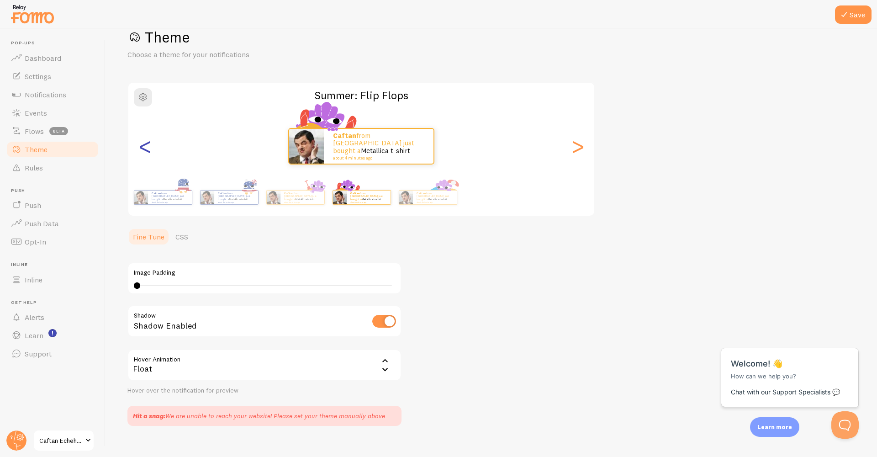
click at [144, 154] on div "<" at bounding box center [144, 146] width 11 height 66
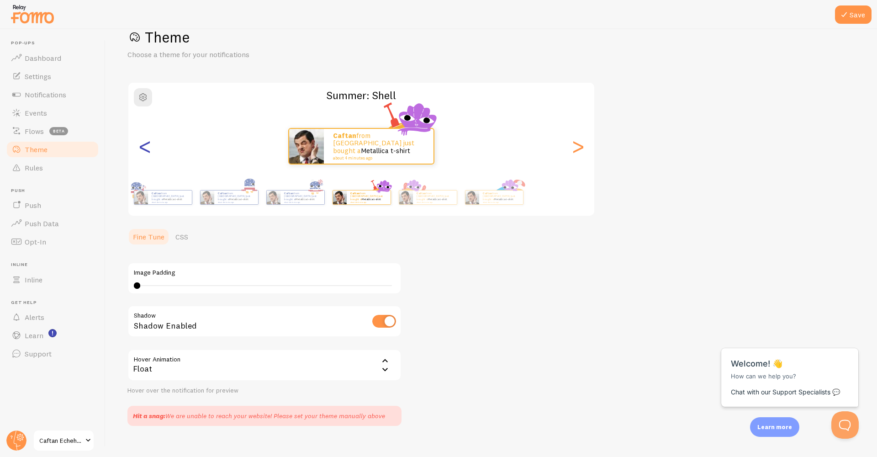
click at [144, 154] on div "<" at bounding box center [144, 146] width 11 height 66
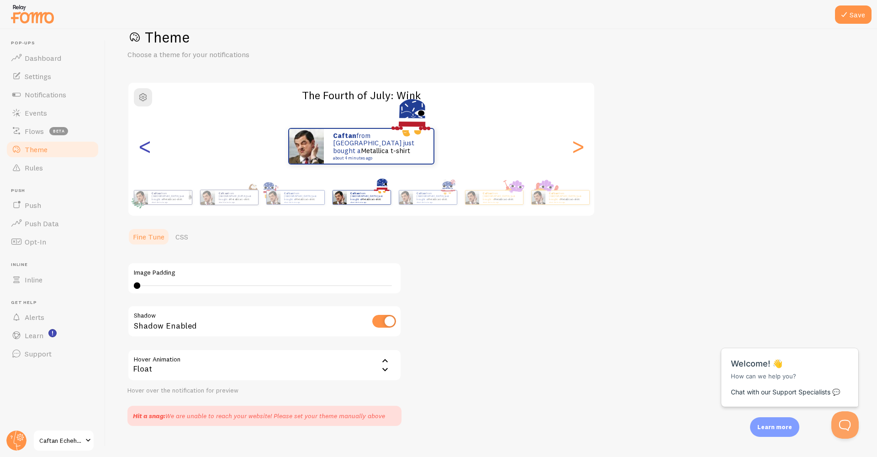
click at [144, 154] on div "<" at bounding box center [144, 146] width 11 height 66
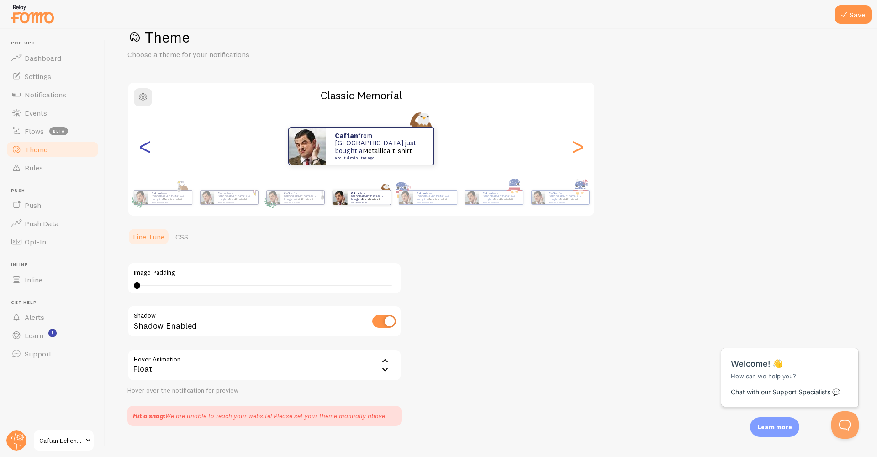
click at [144, 154] on div "<" at bounding box center [144, 146] width 11 height 66
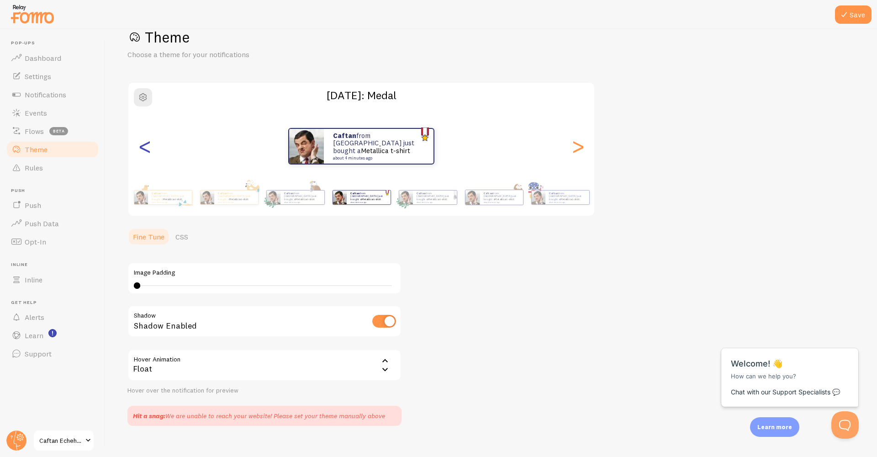
click at [144, 154] on div "<" at bounding box center [144, 146] width 11 height 66
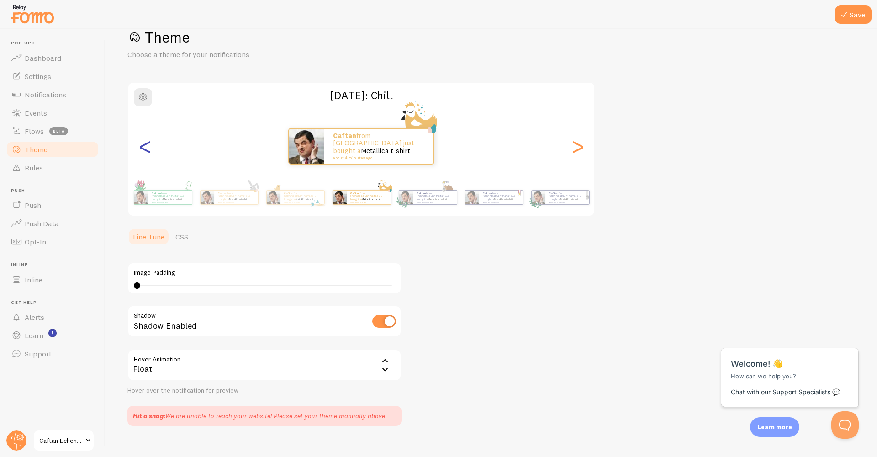
click at [144, 154] on div "<" at bounding box center [144, 146] width 11 height 66
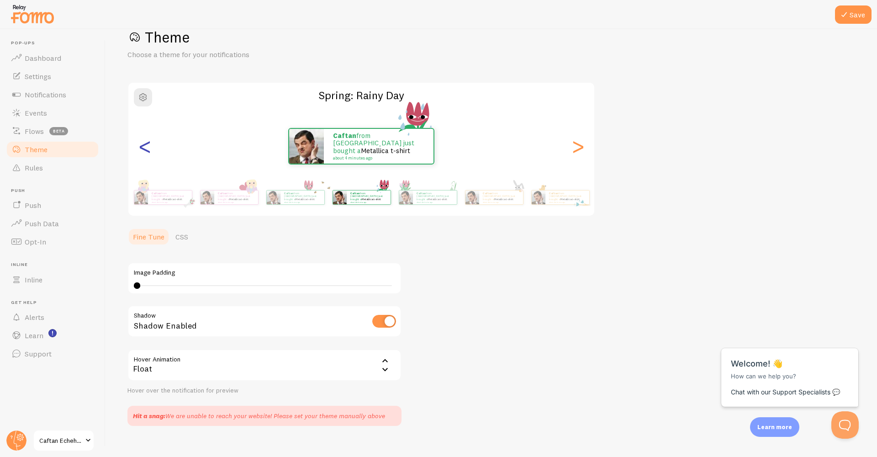
click at [144, 154] on div "<" at bounding box center [144, 146] width 11 height 66
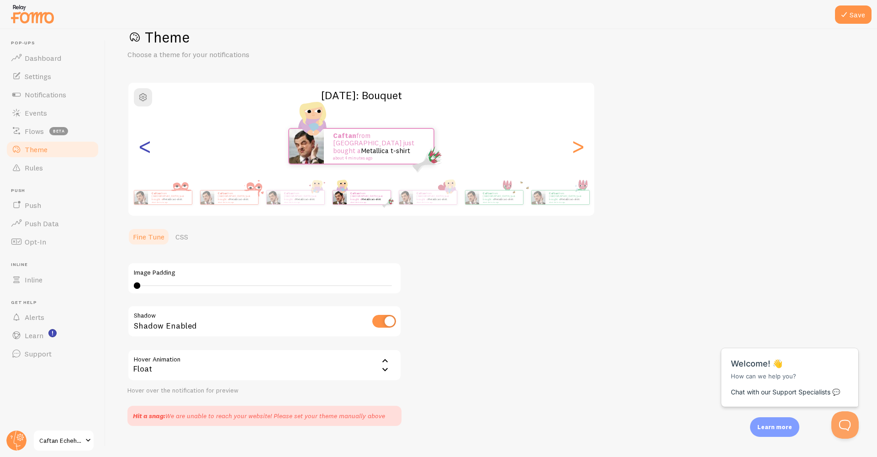
click at [144, 154] on div "<" at bounding box center [144, 146] width 11 height 66
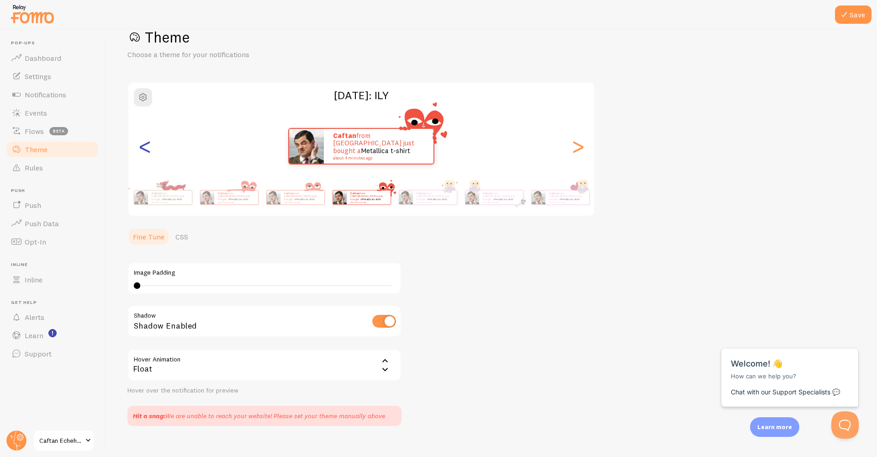
click at [144, 154] on div "<" at bounding box center [144, 146] width 11 height 66
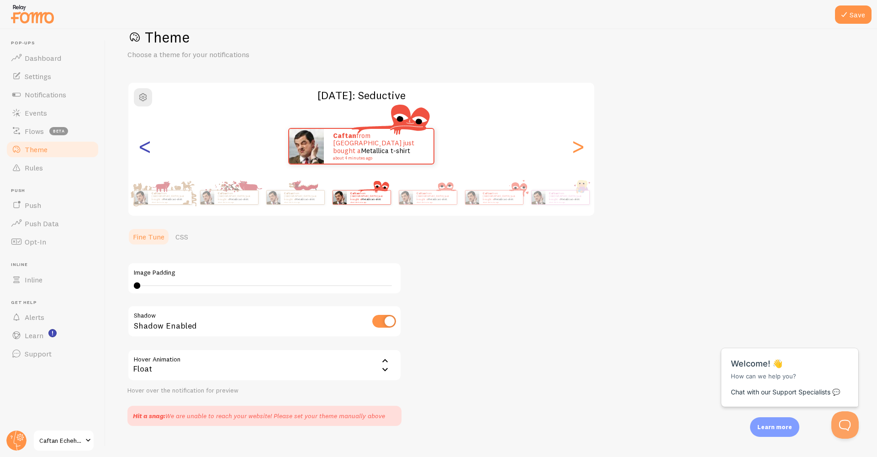
click at [144, 154] on div "<" at bounding box center [144, 146] width 11 height 66
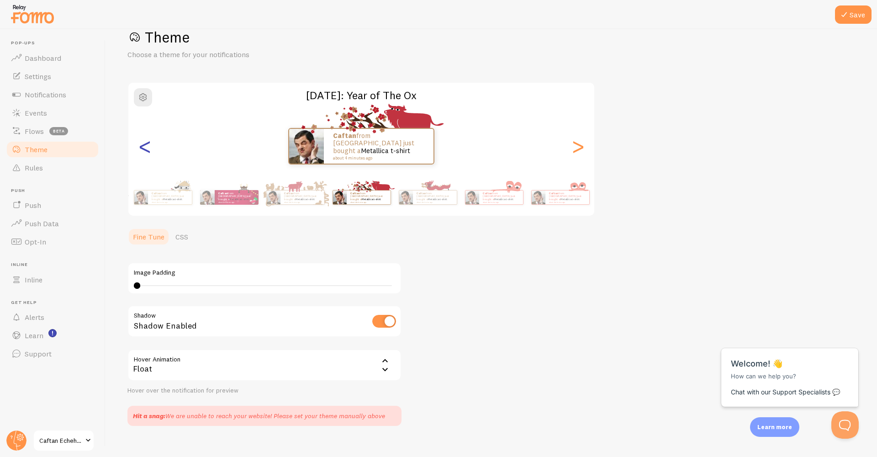
click at [144, 154] on div "<" at bounding box center [144, 146] width 11 height 66
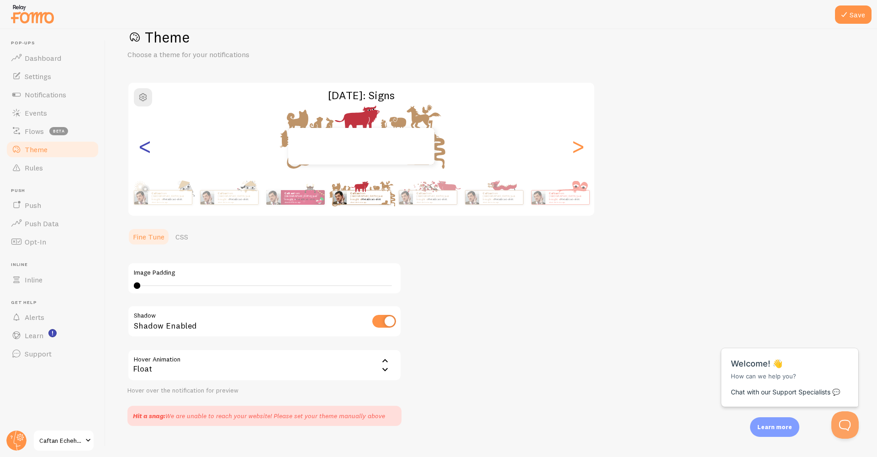
click at [144, 154] on div "<" at bounding box center [144, 146] width 11 height 66
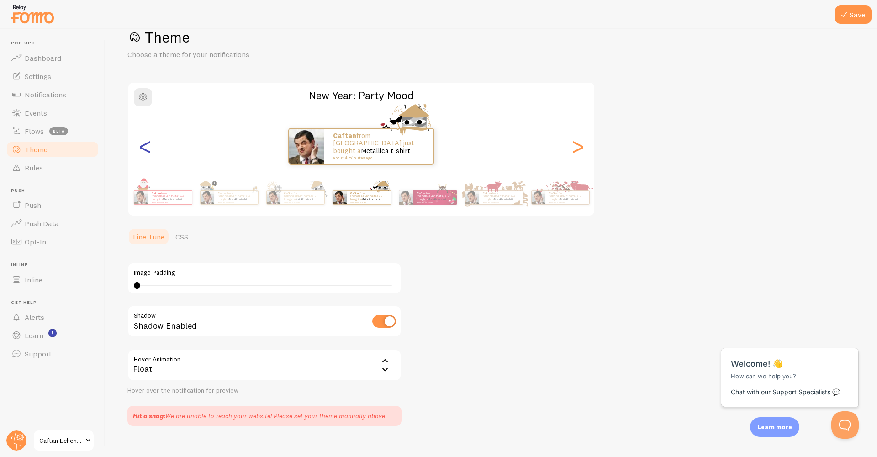
click at [144, 154] on div "<" at bounding box center [144, 146] width 11 height 66
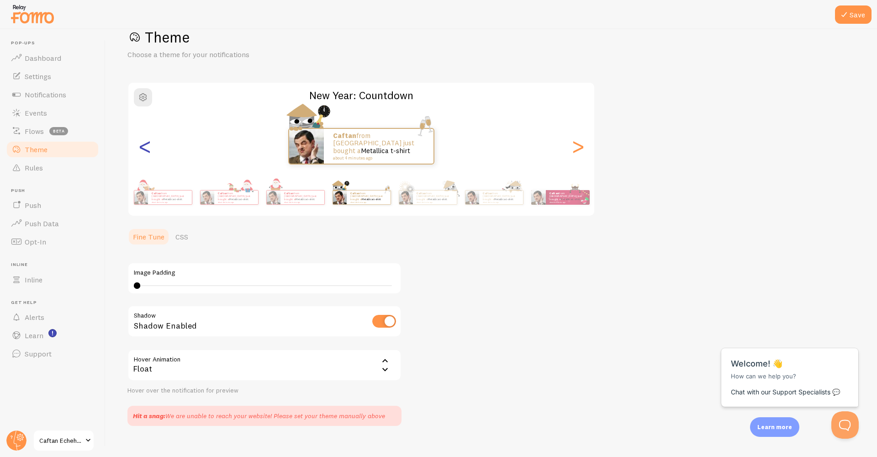
click at [144, 154] on div "<" at bounding box center [144, 146] width 11 height 66
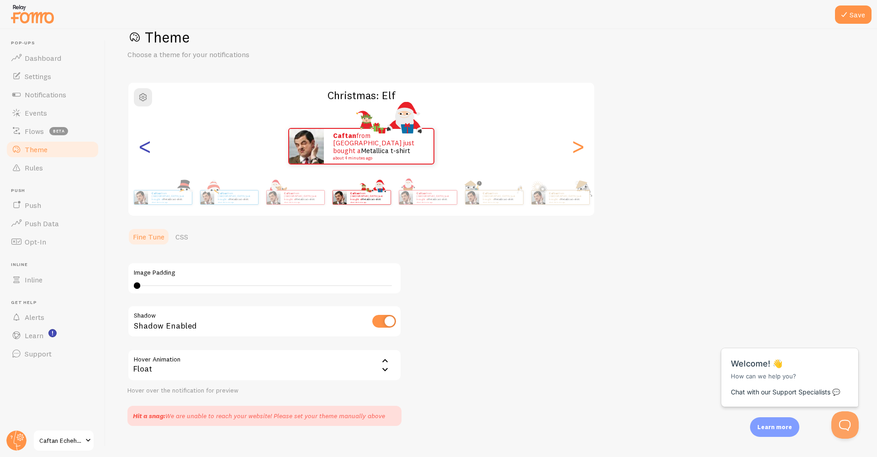
click at [144, 154] on div "<" at bounding box center [144, 146] width 11 height 66
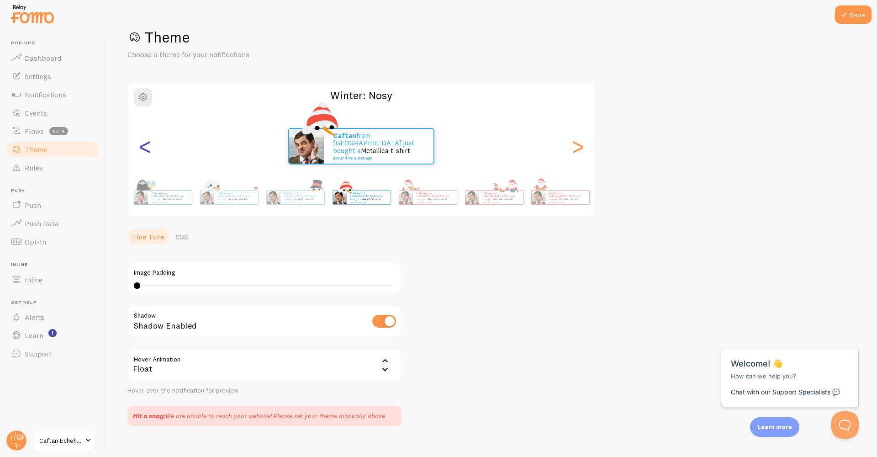
click at [144, 154] on div "<" at bounding box center [144, 146] width 11 height 66
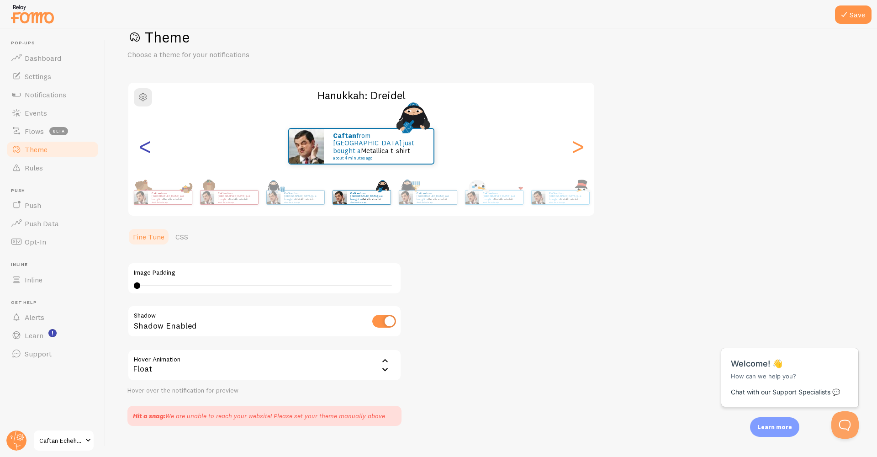
click at [144, 154] on div "<" at bounding box center [144, 146] width 11 height 66
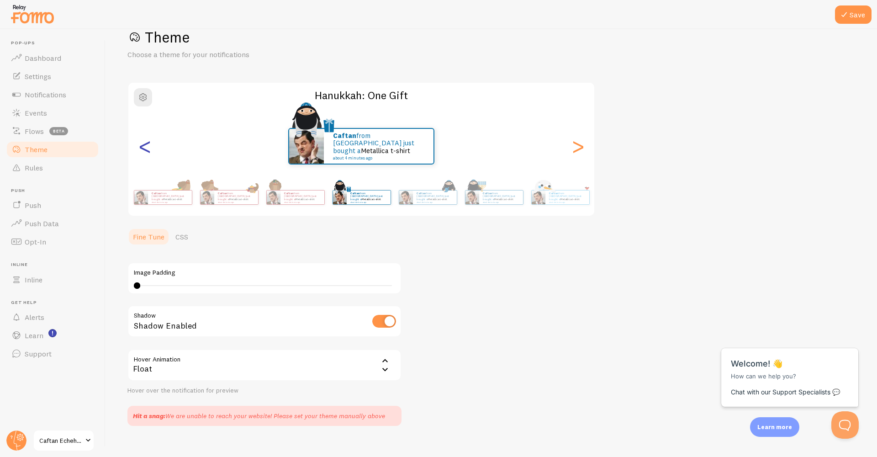
click at [144, 154] on div "<" at bounding box center [144, 146] width 11 height 66
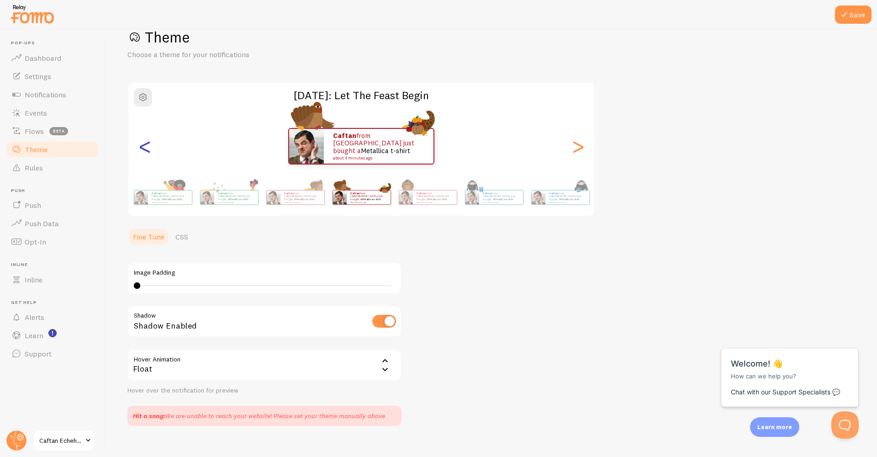
click at [144, 154] on div "<" at bounding box center [144, 146] width 11 height 66
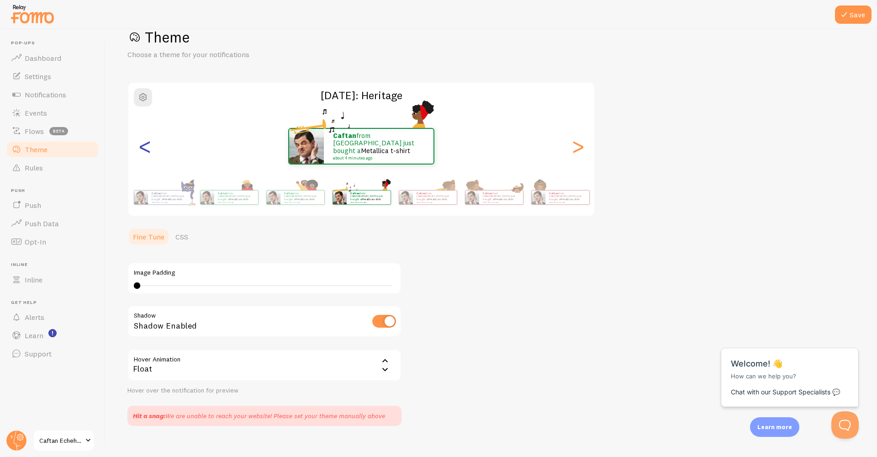
click at [144, 154] on div "<" at bounding box center [144, 146] width 11 height 66
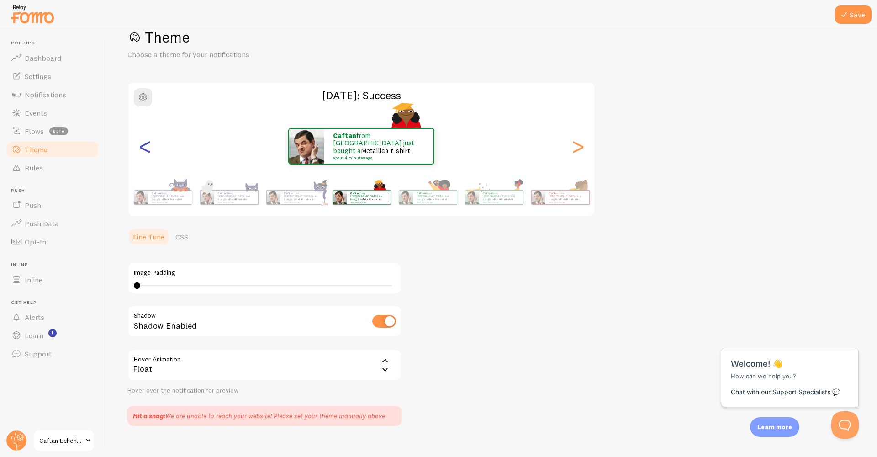
click at [144, 154] on div "<" at bounding box center [144, 146] width 11 height 66
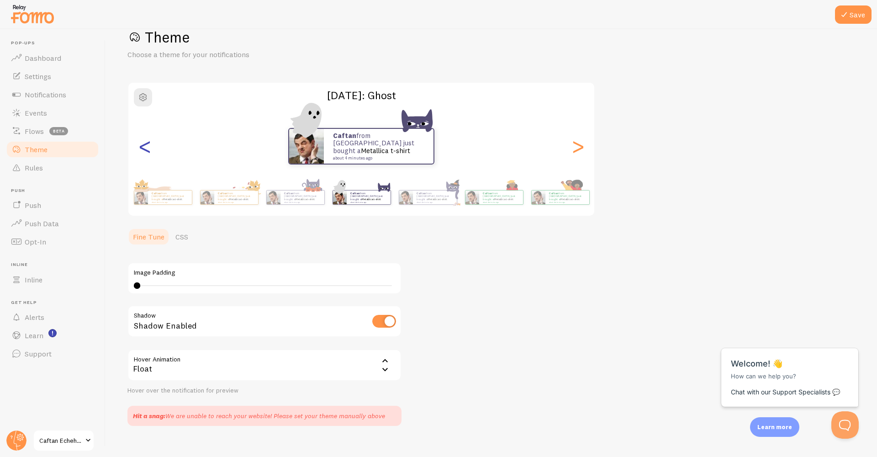
click at [144, 154] on div "<" at bounding box center [144, 146] width 11 height 66
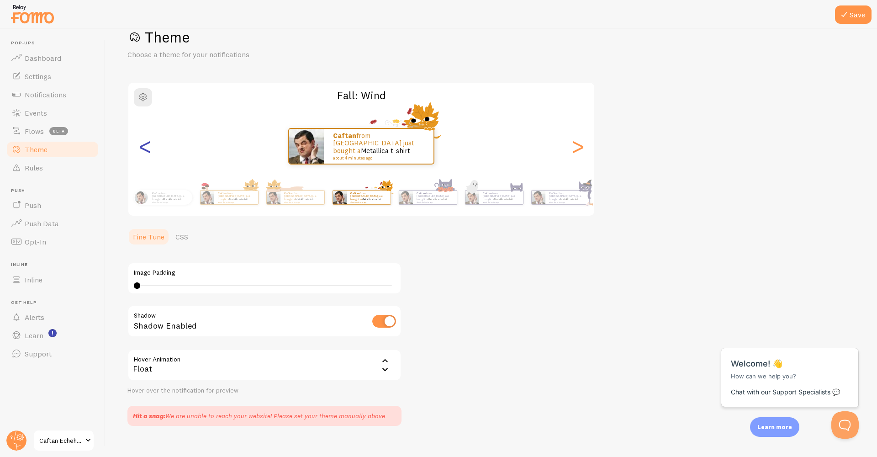
click at [144, 154] on div "<" at bounding box center [144, 146] width 11 height 66
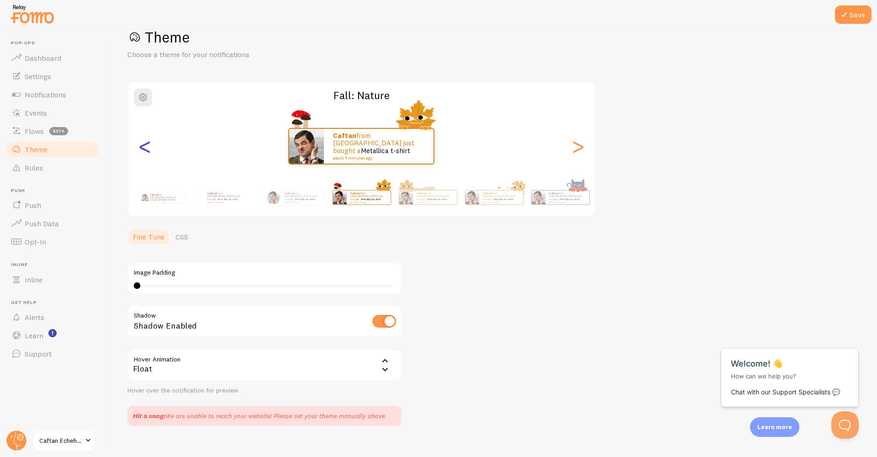
click at [144, 154] on div "<" at bounding box center [144, 146] width 11 height 66
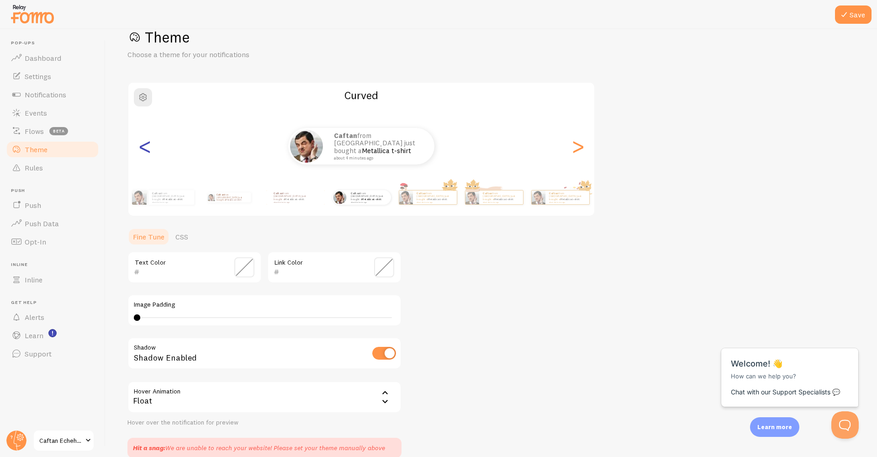
click at [144, 154] on div "<" at bounding box center [144, 146] width 11 height 66
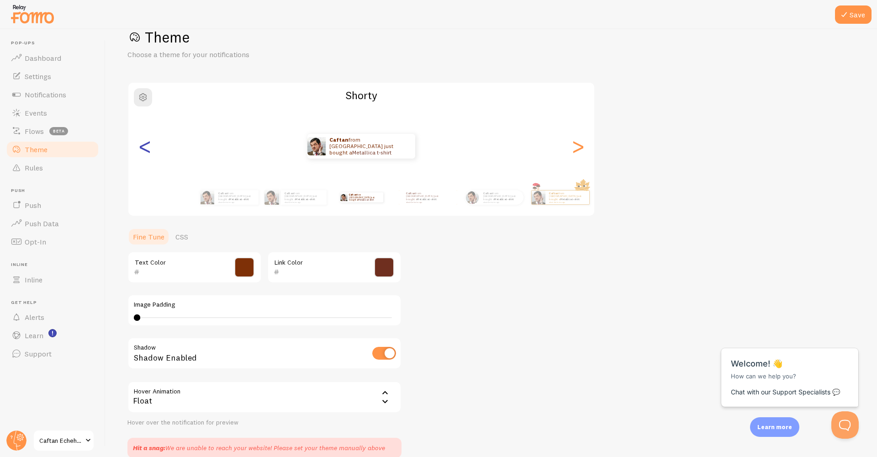
checkbox input "true"
type input "7E3007"
type input "6F2F1F"
click at [144, 154] on div "<" at bounding box center [144, 146] width 11 height 66
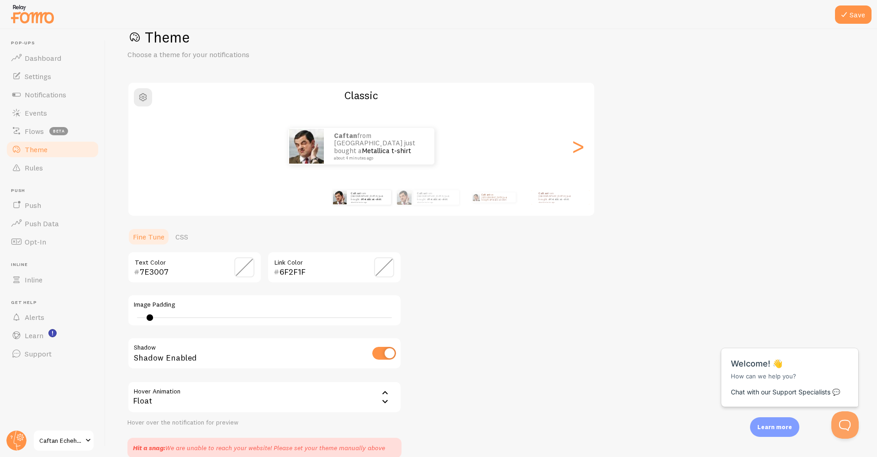
click at [144, 154] on div "<" at bounding box center [144, 146] width 11 height 66
click at [144, 154] on div "Caftan from [GEOGRAPHIC_DATA] just bought a Metallica t-shirt about 4 minutes a…" at bounding box center [361, 146] width 466 height 66
click at [144, 154] on div "Caftan from [GEOGRAPHIC_DATA] just bought a Metallica t-shirt about 4 minutes a…" at bounding box center [361, 146] width 466 height 37
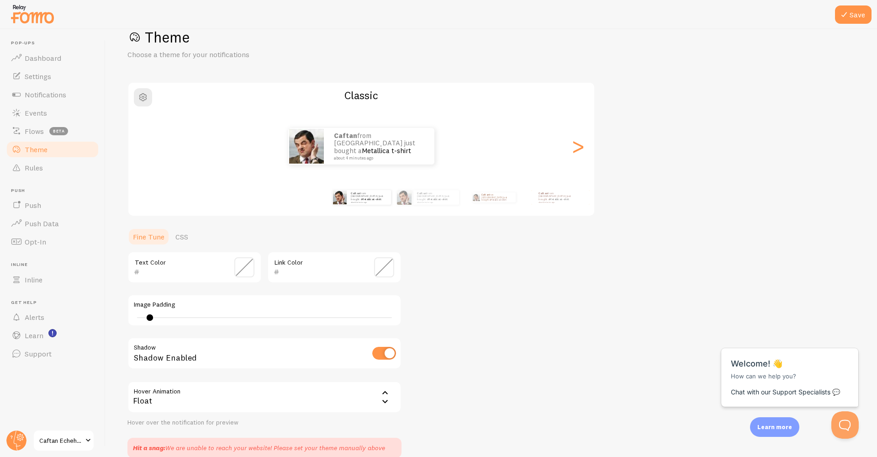
click at [144, 154] on div "Caftan from [GEOGRAPHIC_DATA] just bought a Metallica t-shirt about 4 minutes a…" at bounding box center [361, 146] width 466 height 37
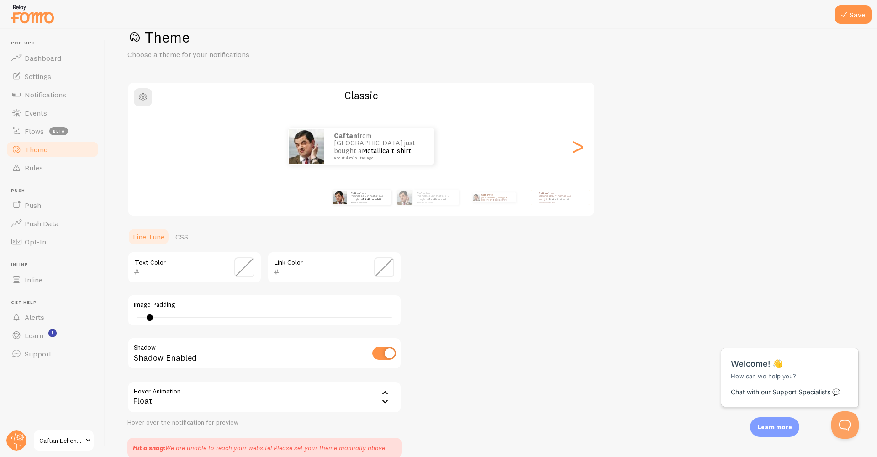
click at [144, 154] on div "Caftan from [GEOGRAPHIC_DATA] just bought a Metallica t-shirt about 4 minutes a…" at bounding box center [361, 146] width 466 height 37
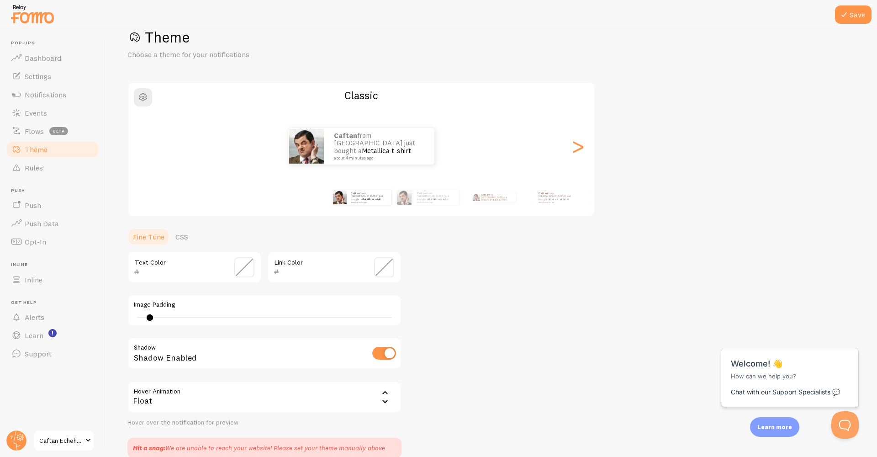
click at [144, 154] on div "Caftan from [GEOGRAPHIC_DATA] just bought a Metallica t-shirt about 4 minutes a…" at bounding box center [361, 146] width 466 height 37
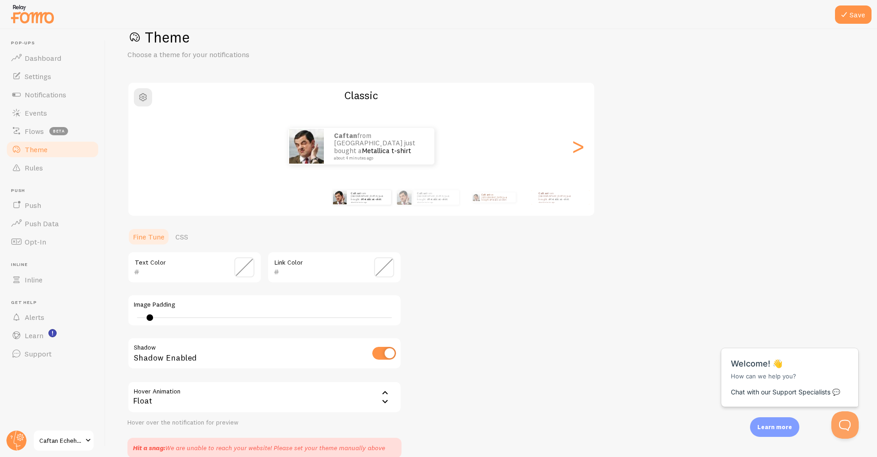
click at [144, 154] on div "Caftan from [GEOGRAPHIC_DATA] just bought a Metallica t-shirt about 4 minutes a…" at bounding box center [361, 146] width 466 height 37
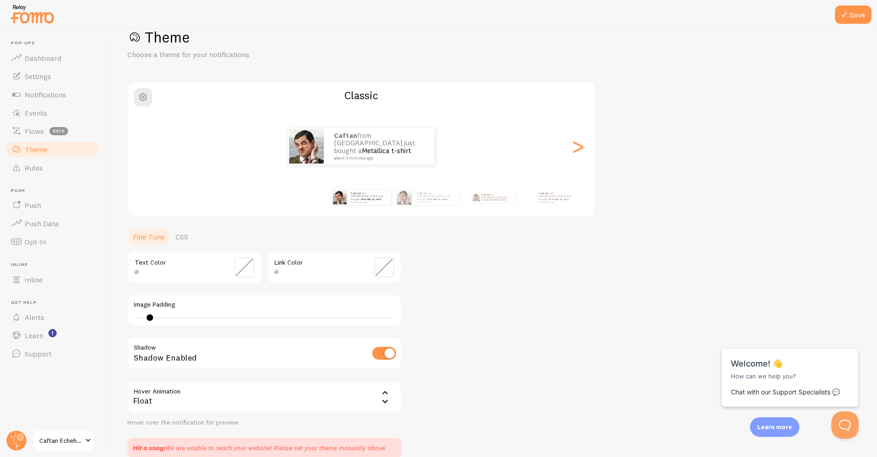
click at [144, 154] on div "Caftan from [GEOGRAPHIC_DATA] just bought a Metallica t-shirt about 4 minutes a…" at bounding box center [361, 146] width 466 height 37
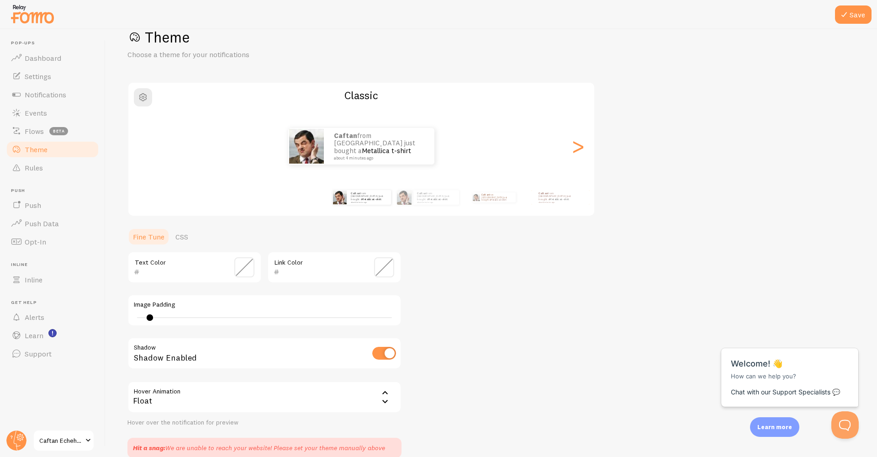
click at [144, 154] on div "Caftan from [GEOGRAPHIC_DATA] just bought a Metallica t-shirt about 4 minutes a…" at bounding box center [361, 146] width 466 height 37
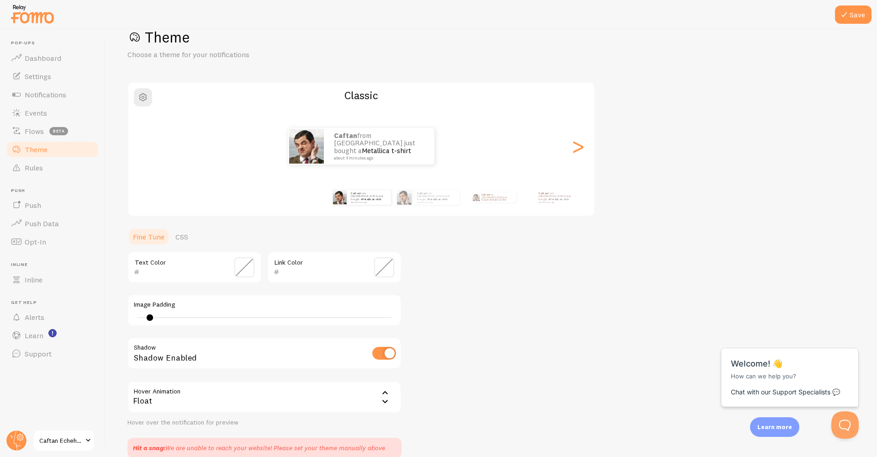
click at [144, 154] on div "Caftan from [GEOGRAPHIC_DATA] just bought a Metallica t-shirt about 4 minutes a…" at bounding box center [361, 146] width 466 height 37
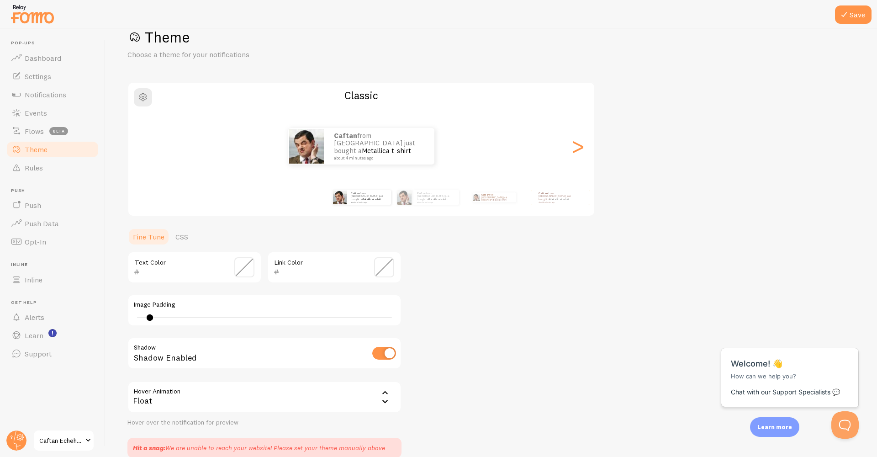
click at [144, 154] on div "Caftan from [GEOGRAPHIC_DATA] just bought a Metallica t-shirt about 4 minutes a…" at bounding box center [361, 146] width 466 height 37
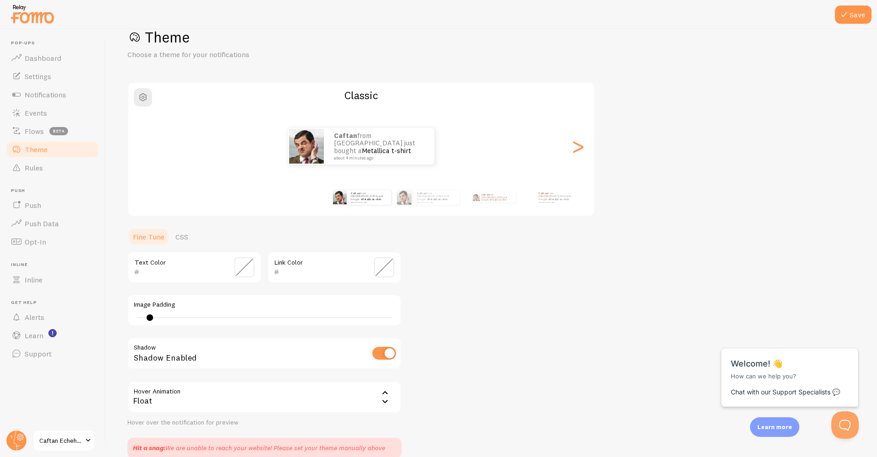
click at [144, 154] on div "Caftan from [GEOGRAPHIC_DATA] just bought a Metallica t-shirt about 4 minutes a…" at bounding box center [361, 146] width 466 height 37
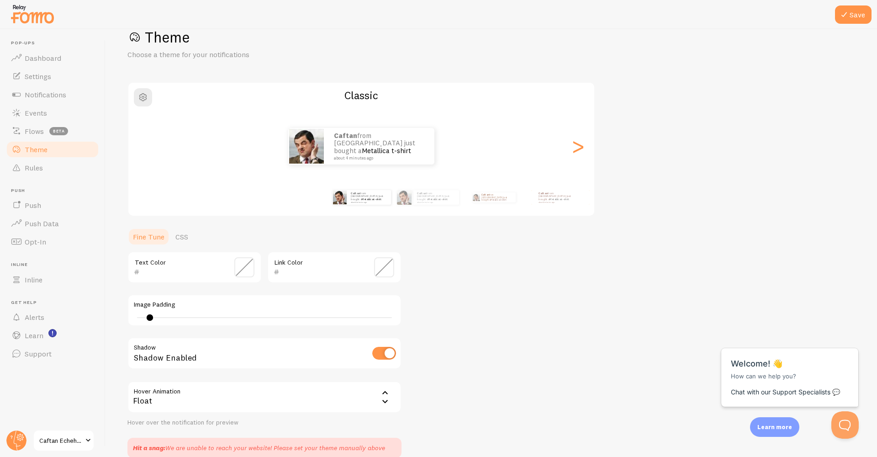
click at [144, 154] on div "Caftan from [GEOGRAPHIC_DATA] just bought a Metallica t-shirt about 4 minutes a…" at bounding box center [361, 146] width 466 height 37
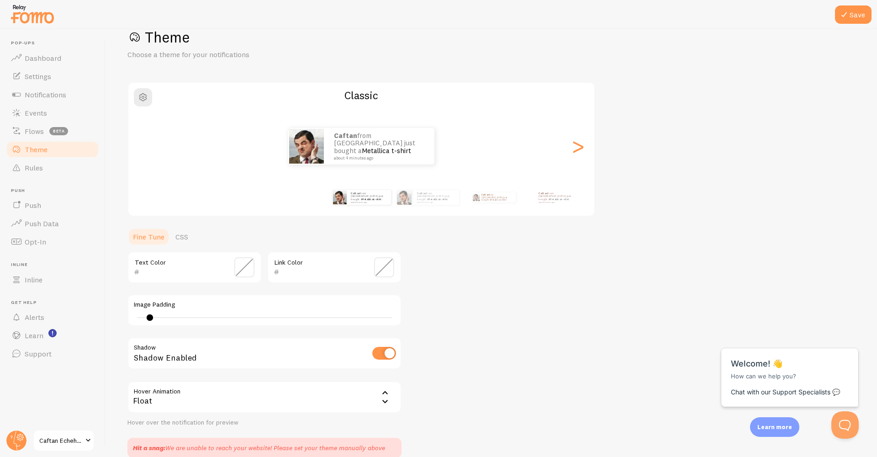
click at [144, 154] on div "Caftan from [GEOGRAPHIC_DATA] just bought a Metallica t-shirt about 4 minutes a…" at bounding box center [361, 146] width 466 height 37
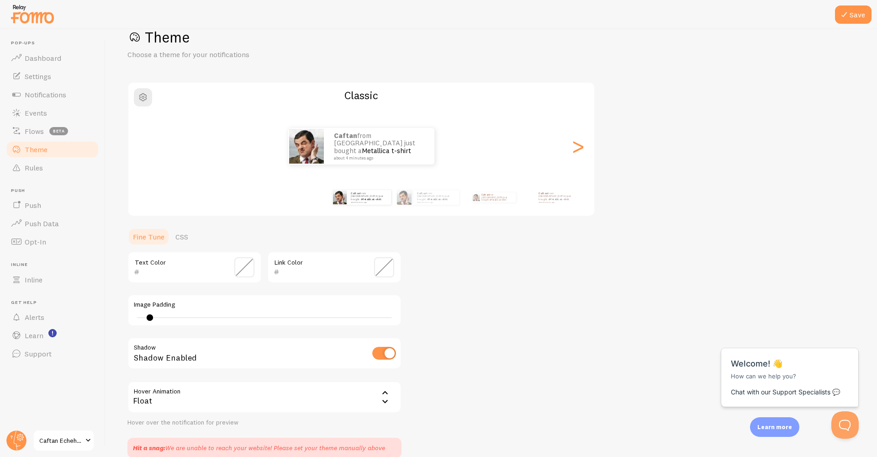
click at [144, 154] on div "Caftan from [GEOGRAPHIC_DATA] just bought a Metallica t-shirt about 4 minutes a…" at bounding box center [361, 146] width 466 height 37
click at [570, 148] on div "Caftan from [GEOGRAPHIC_DATA] just bought a Metallica t-shirt about 4 minutes a…" at bounding box center [361, 146] width 466 height 37
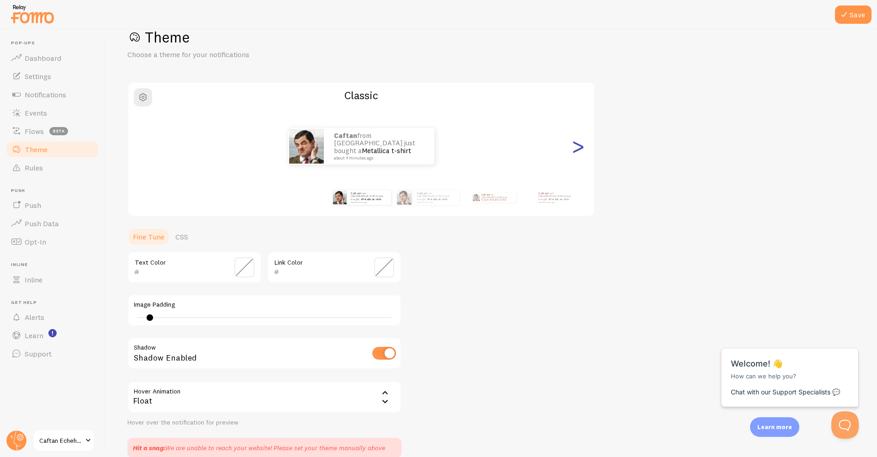
click at [575, 151] on div ">" at bounding box center [578, 146] width 11 height 66
type input "0"
click at [583, 154] on div ">" at bounding box center [578, 146] width 11 height 66
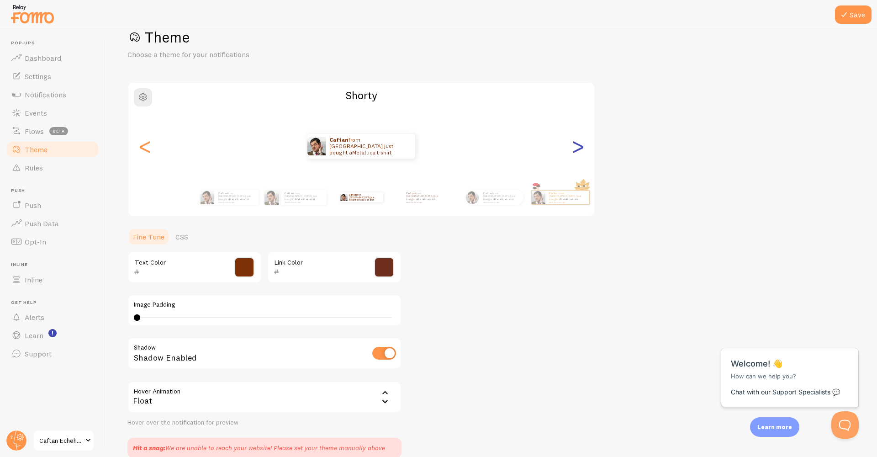
type input "7E3007"
type input "6F2F1F"
click at [576, 149] on div ">" at bounding box center [578, 146] width 11 height 66
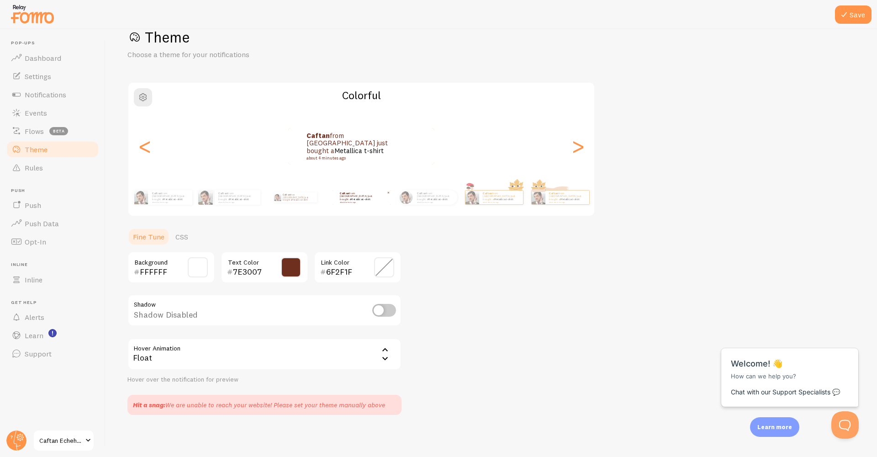
checkbox input "false"
type input "6F2F1F"
click at [142, 100] on span "button" at bounding box center [143, 97] width 11 height 11
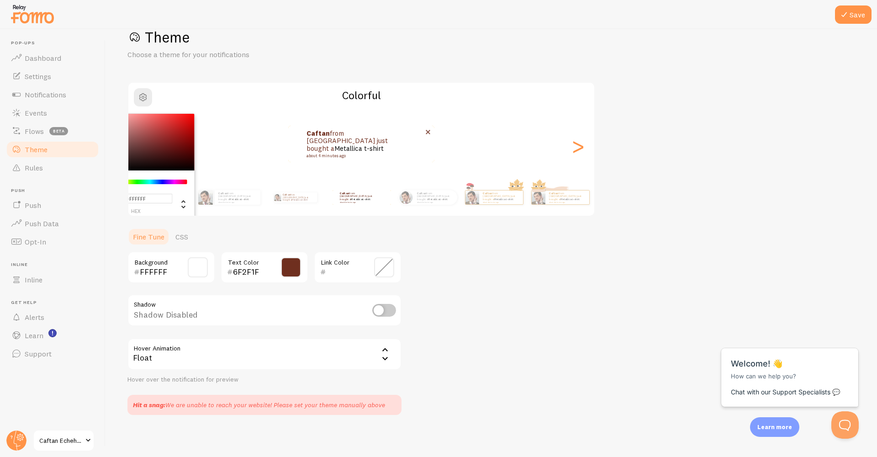
click at [339, 147] on link "Metallica t-shirt" at bounding box center [359, 148] width 49 height 9
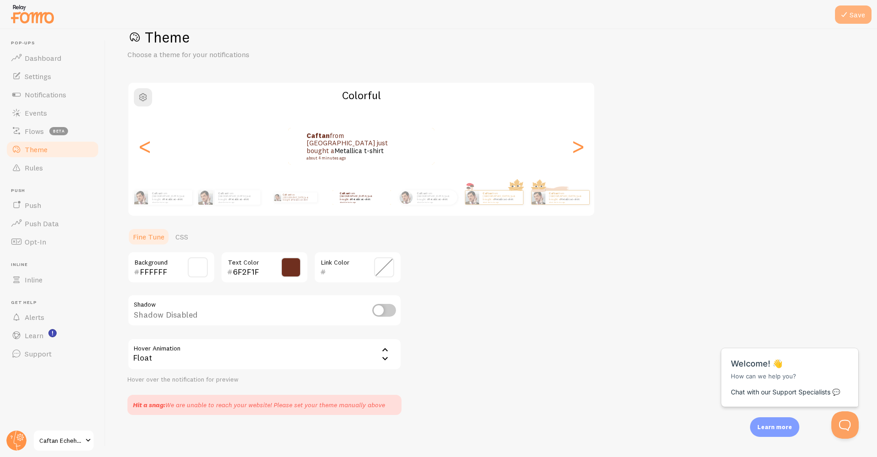
click at [851, 20] on button "Save" at bounding box center [853, 14] width 37 height 18
click at [45, 93] on span "Notifications" at bounding box center [46, 94] width 42 height 9
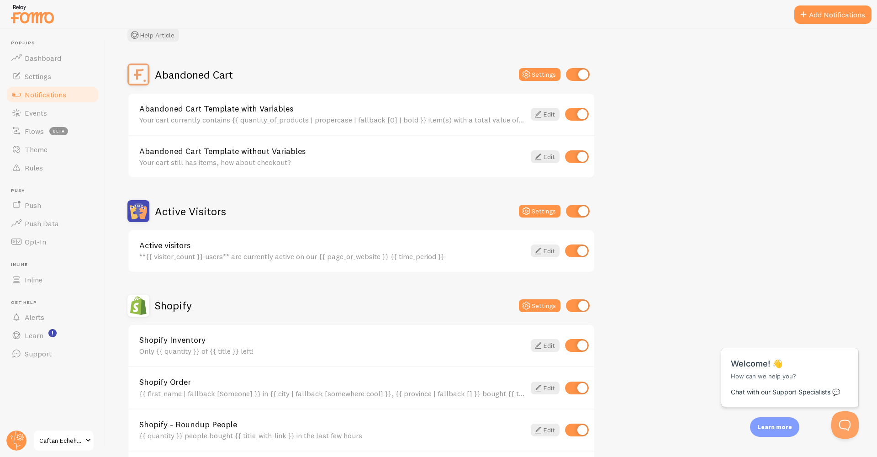
scroll to position [138, 0]
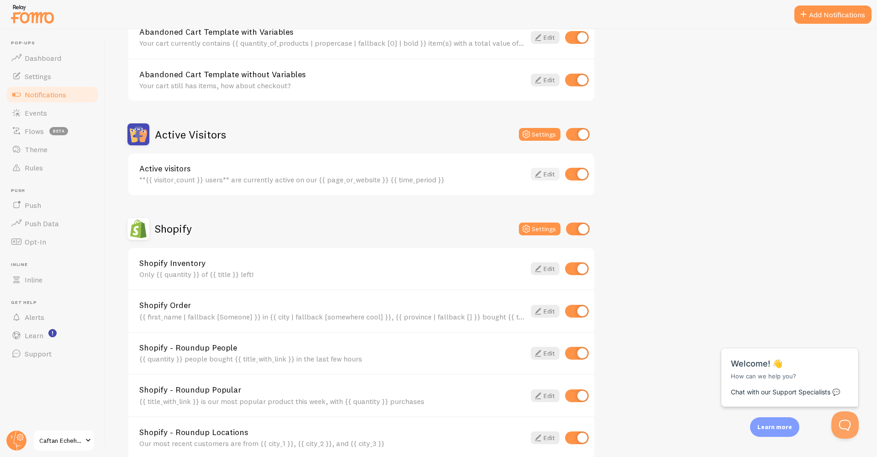
click at [543, 174] on icon at bounding box center [538, 174] width 11 height 11
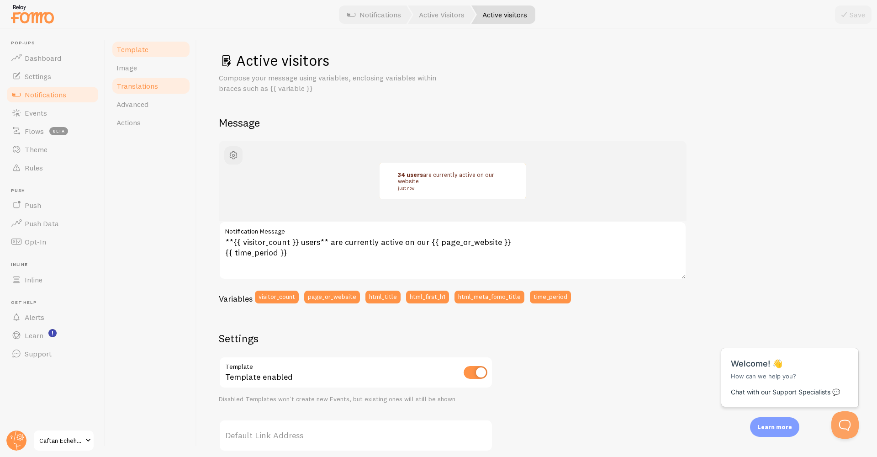
click at [149, 89] on span "Translations" at bounding box center [138, 85] width 42 height 9
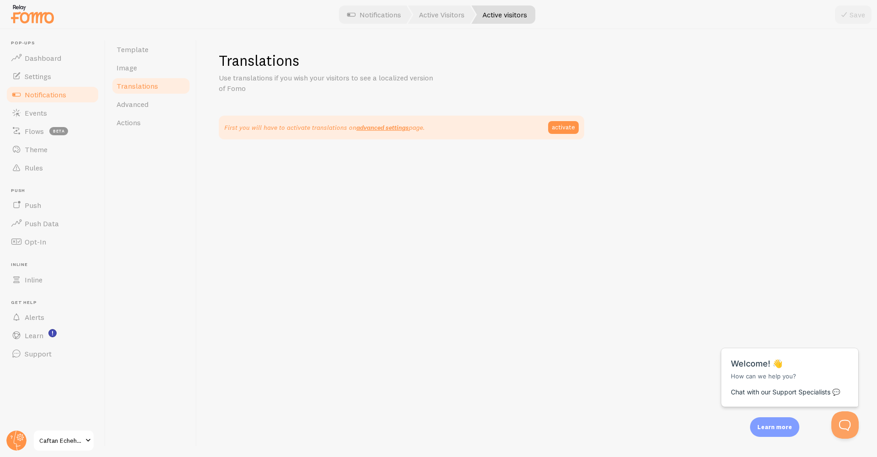
click at [51, 90] on span "Notifications" at bounding box center [46, 94] width 42 height 9
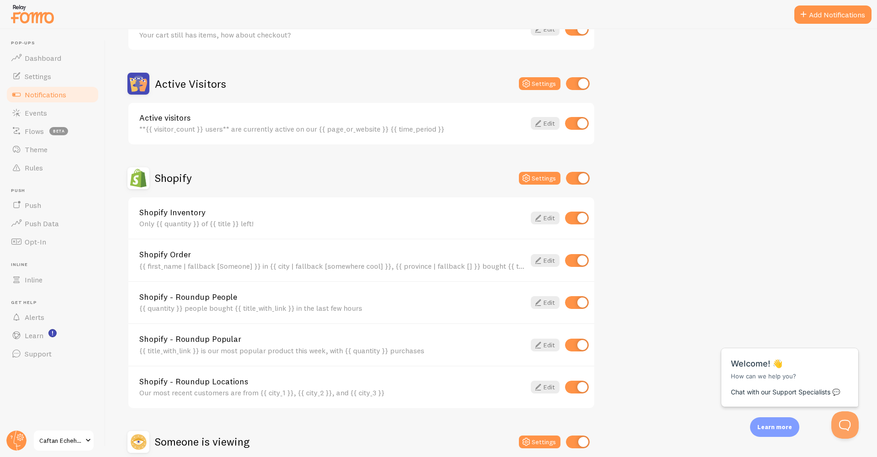
scroll to position [276, 0]
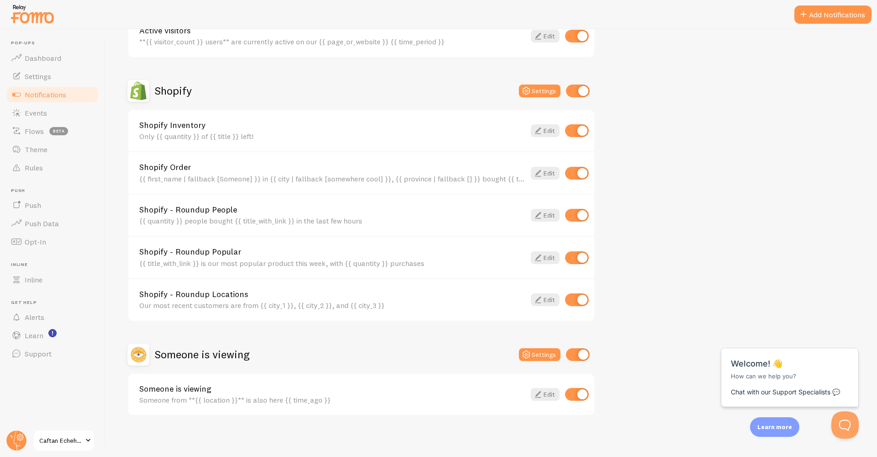
click at [577, 352] on input "checkbox" at bounding box center [578, 354] width 24 height 13
checkbox input "false"
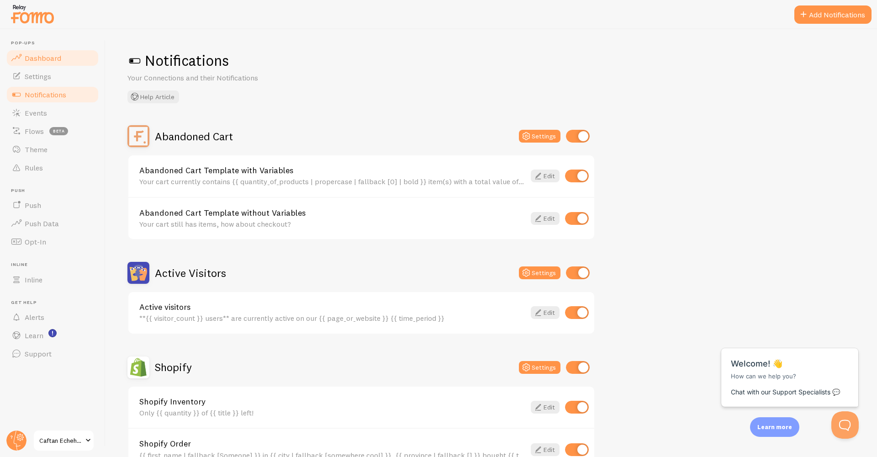
click at [54, 60] on span "Dashboard" at bounding box center [43, 57] width 37 height 9
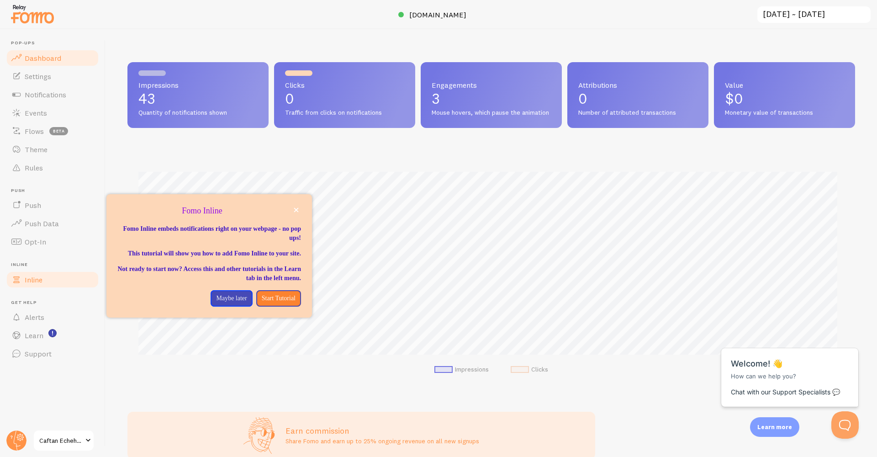
scroll to position [53, 0]
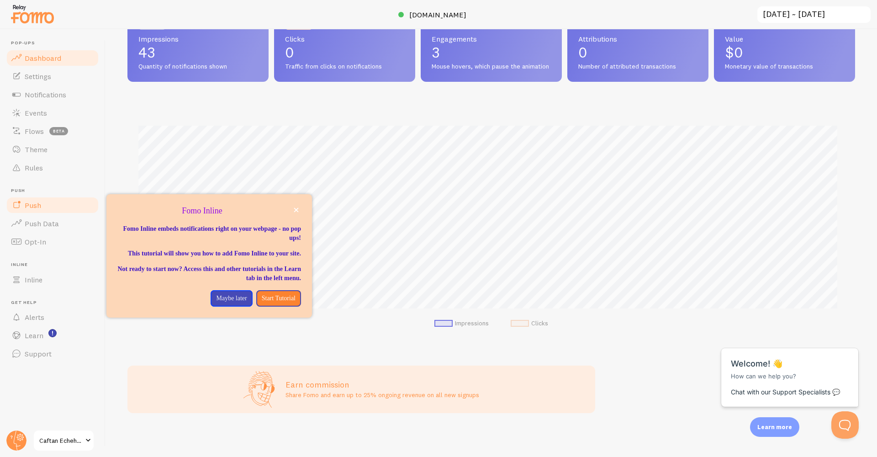
click at [40, 205] on span "Push" at bounding box center [33, 205] width 16 height 9
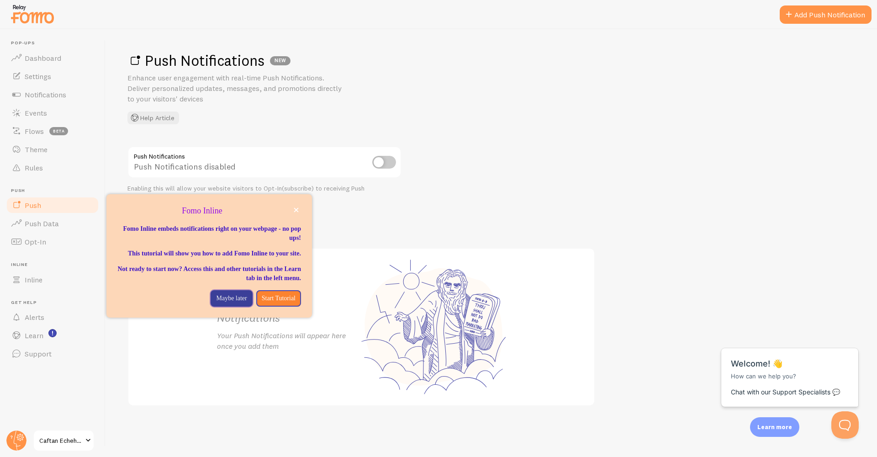
click at [222, 302] on p "Maybe later" at bounding box center [231, 298] width 31 height 9
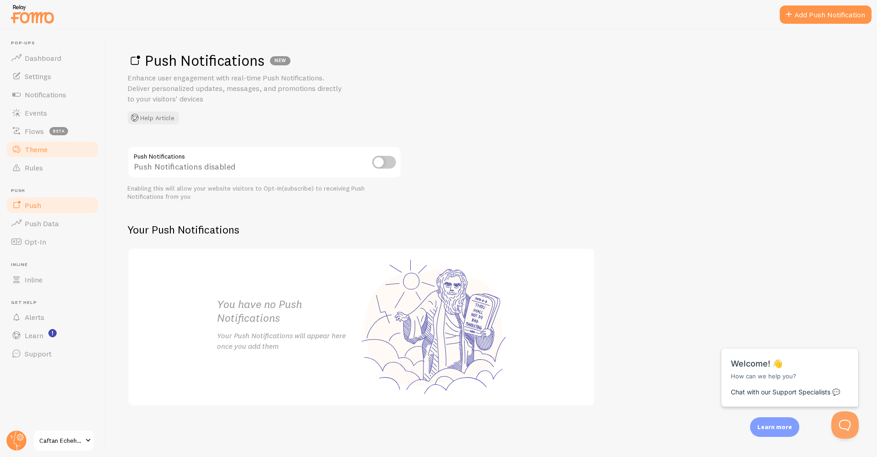
click at [40, 155] on link "Theme" at bounding box center [52, 149] width 94 height 18
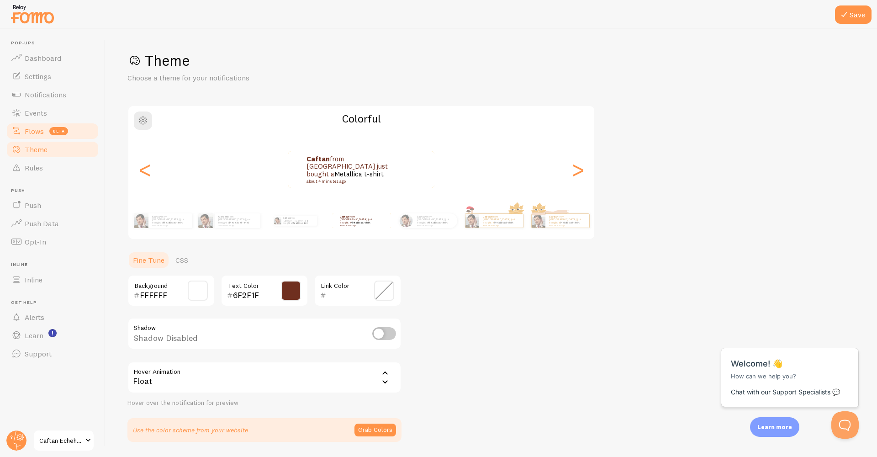
click at [40, 134] on span "Flows" at bounding box center [34, 131] width 19 height 9
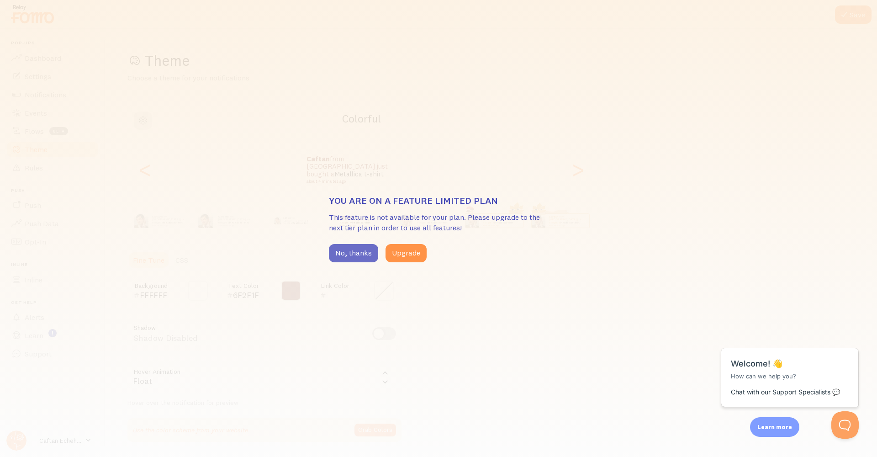
click at [338, 251] on button "No, thanks" at bounding box center [353, 253] width 49 height 18
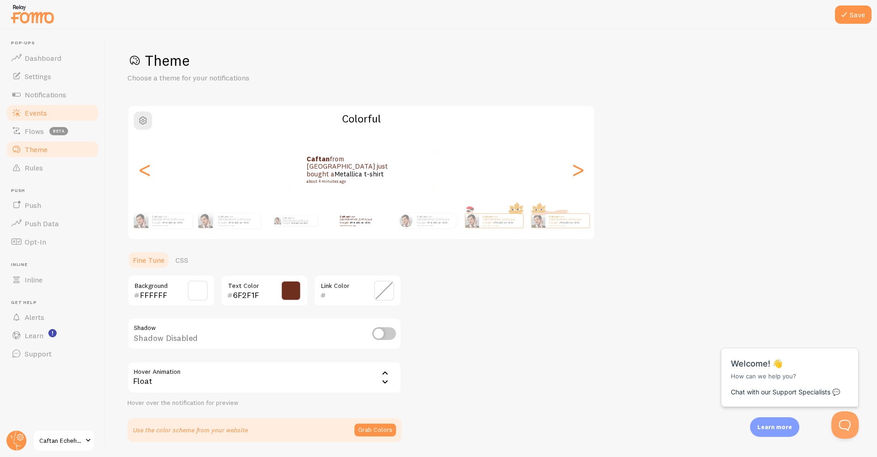
click at [37, 112] on span "Events" at bounding box center [36, 112] width 22 height 9
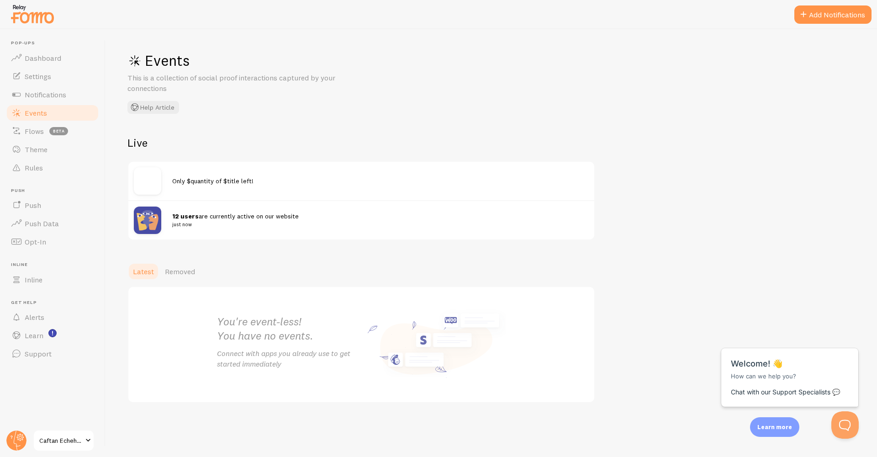
click at [170, 187] on div at bounding box center [153, 180] width 38 height 27
click at [46, 92] on span "Notifications" at bounding box center [46, 94] width 42 height 9
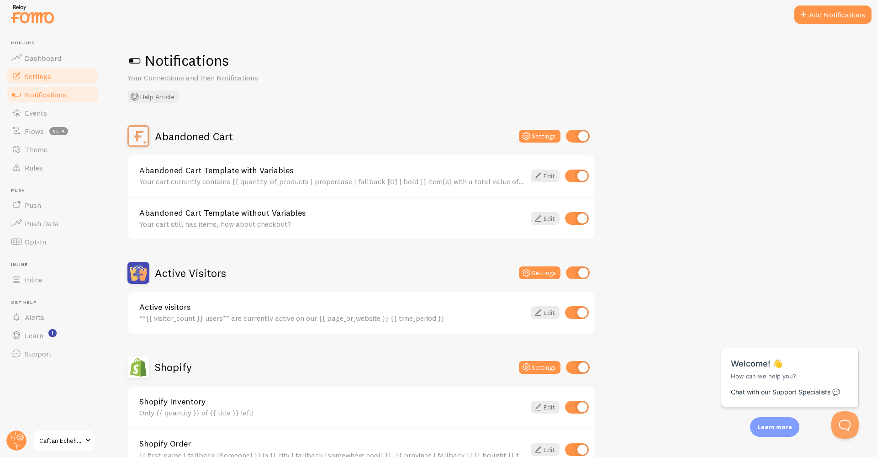
click at [49, 76] on span "Settings" at bounding box center [38, 76] width 27 height 9
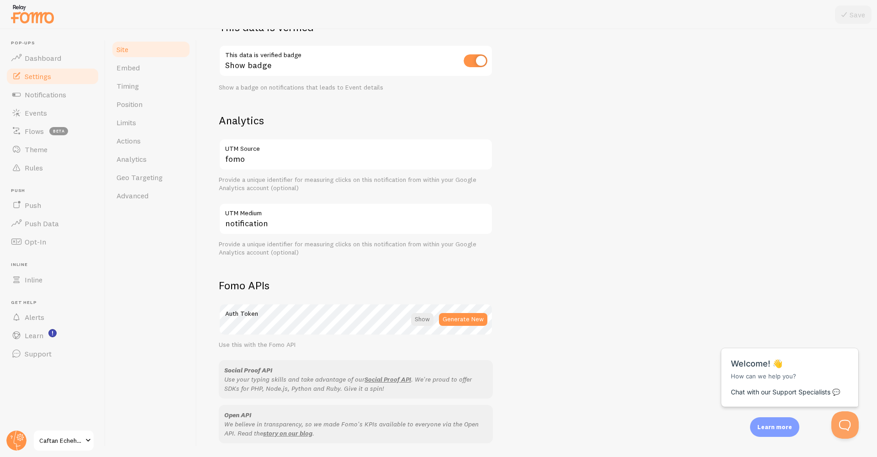
scroll to position [397, 0]
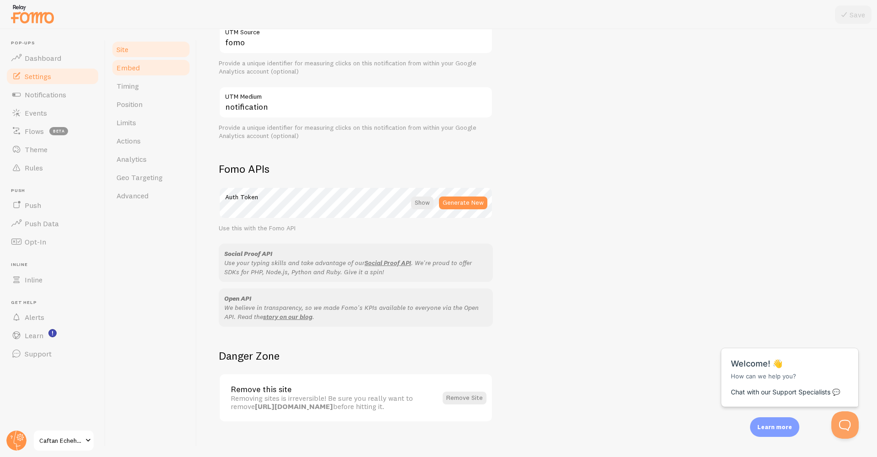
click at [147, 69] on link "Embed" at bounding box center [151, 67] width 80 height 18
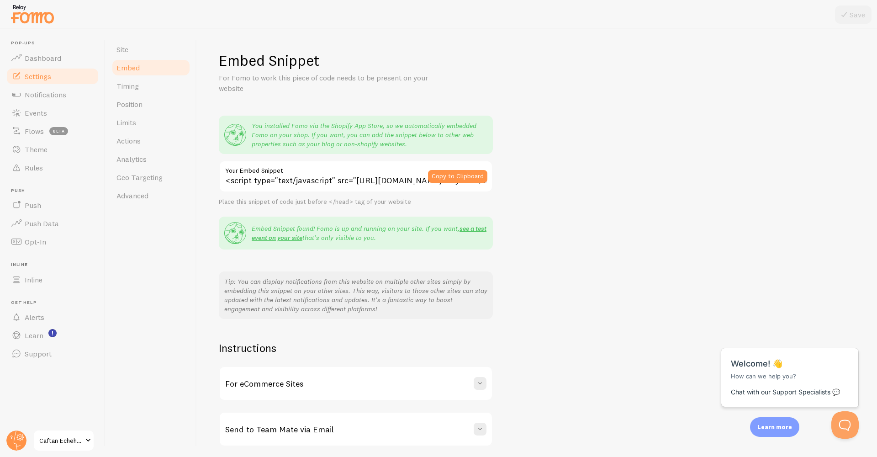
scroll to position [29, 0]
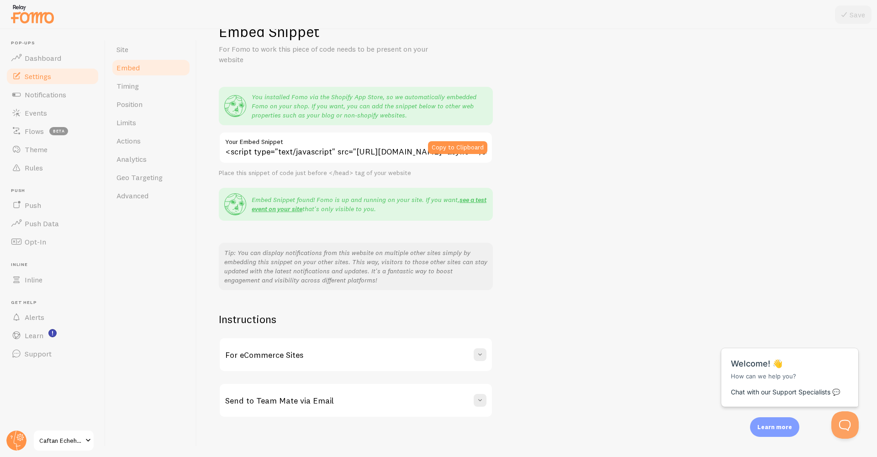
click at [295, 353] on h3 "For eCommerce Sites" at bounding box center [264, 355] width 78 height 11
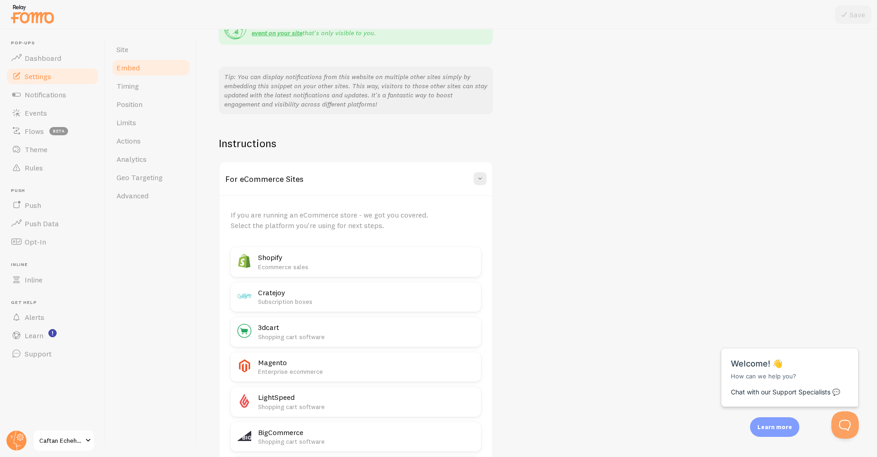
scroll to position [221, 0]
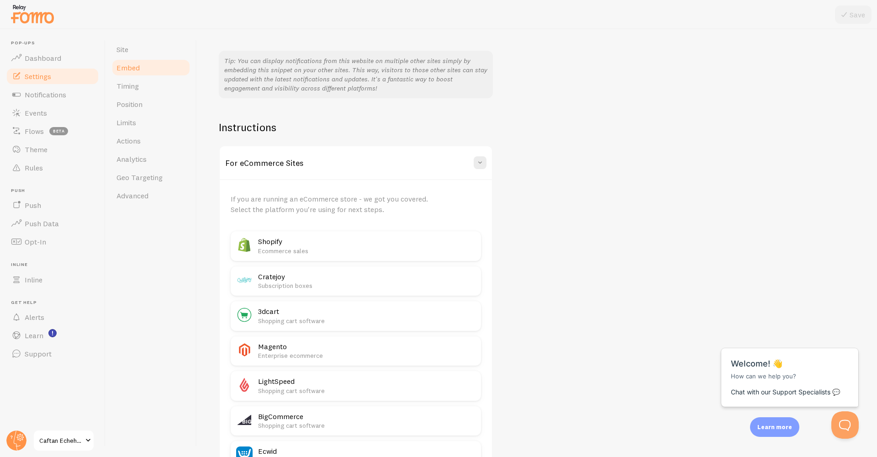
click at [276, 237] on h2 "Shopify" at bounding box center [367, 242] width 218 height 10
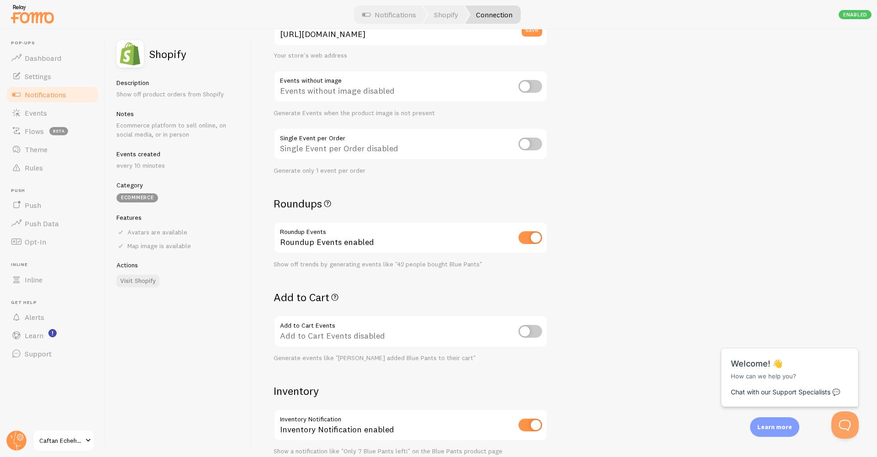
scroll to position [353, 0]
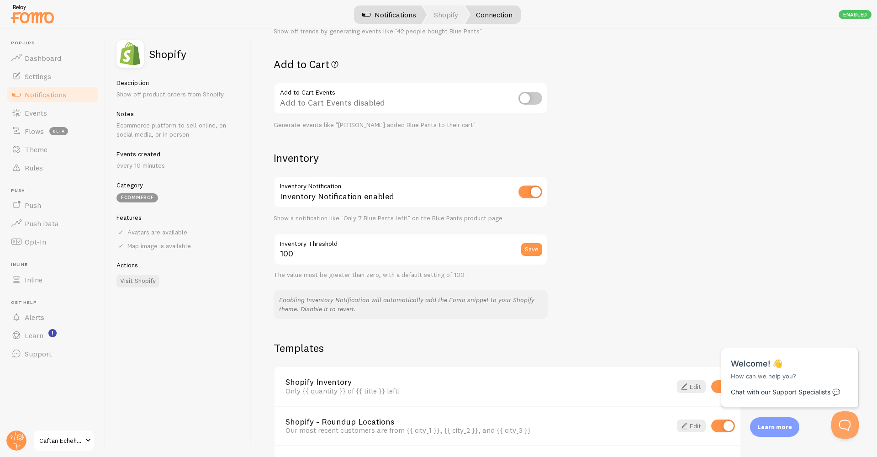
click at [413, 15] on link "Notifications" at bounding box center [389, 14] width 76 height 18
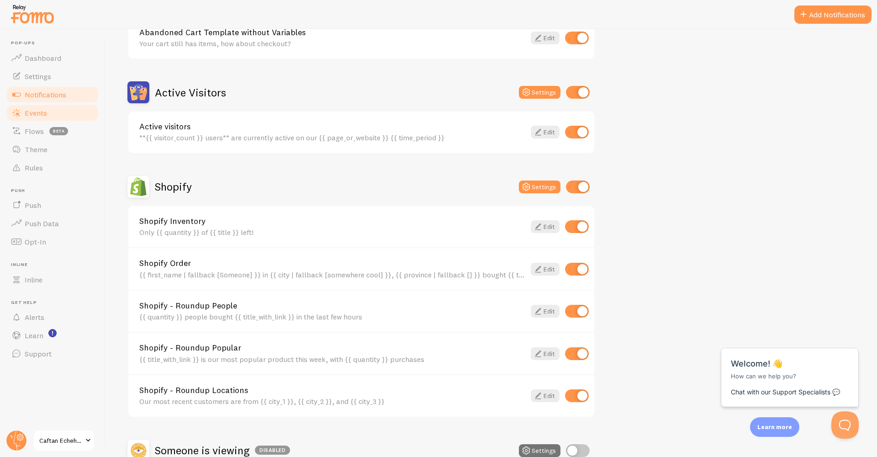
scroll to position [276, 0]
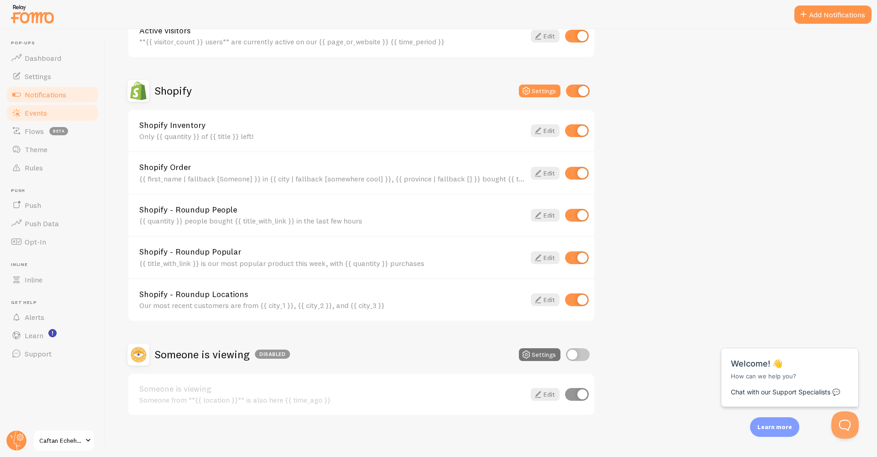
click at [39, 108] on span "Events" at bounding box center [36, 112] width 22 height 9
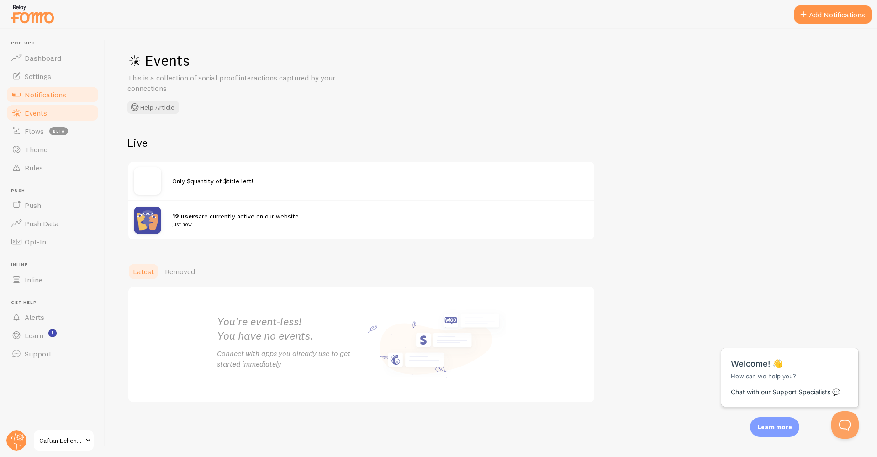
click at [44, 92] on span "Notifications" at bounding box center [46, 94] width 42 height 9
click at [47, 80] on link "Settings" at bounding box center [52, 76] width 94 height 18
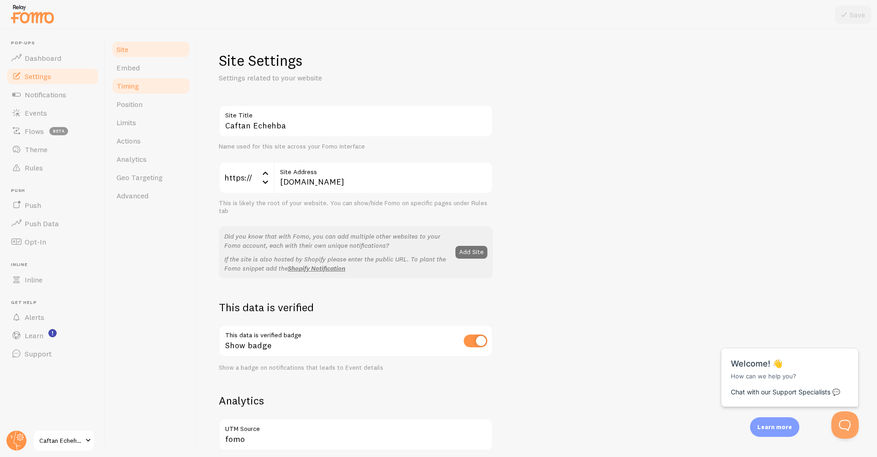
click at [150, 78] on link "Timing" at bounding box center [151, 86] width 80 height 18
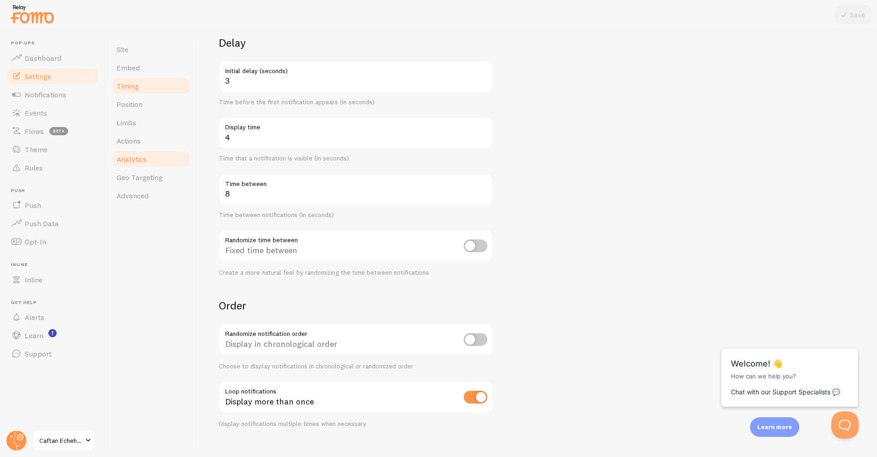
scroll to position [81, 0]
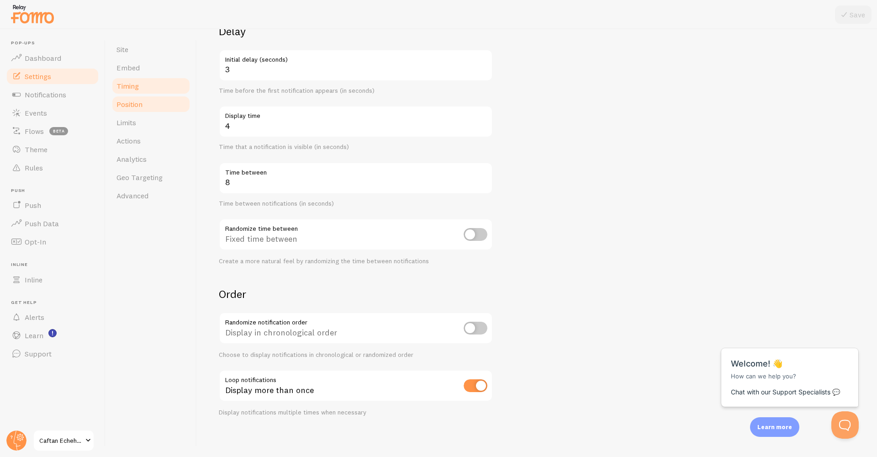
click at [140, 106] on span "Position" at bounding box center [130, 104] width 26 height 9
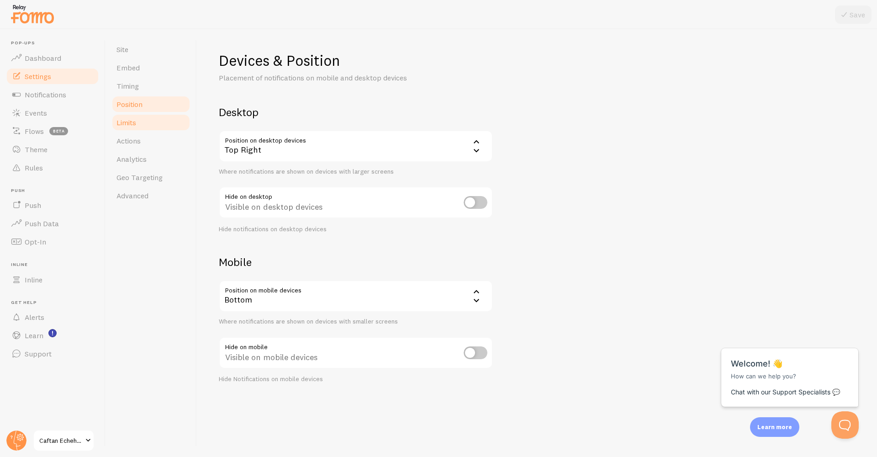
click at [142, 121] on link "Limits" at bounding box center [151, 122] width 80 height 18
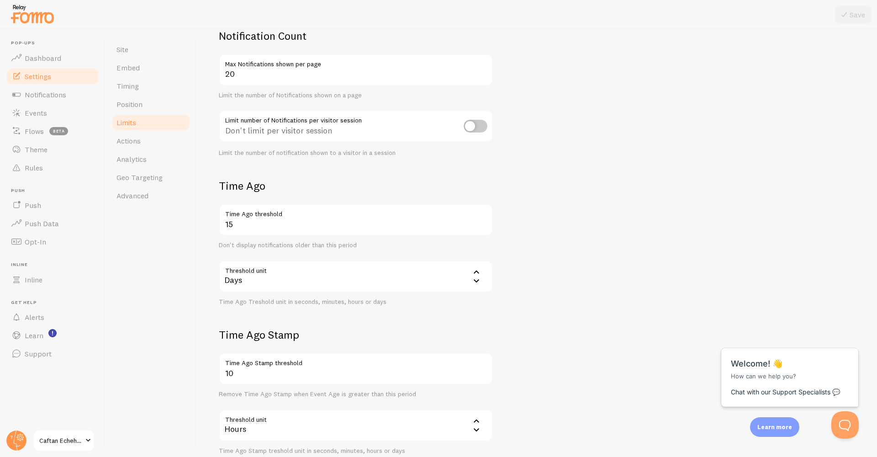
scroll to position [132, 0]
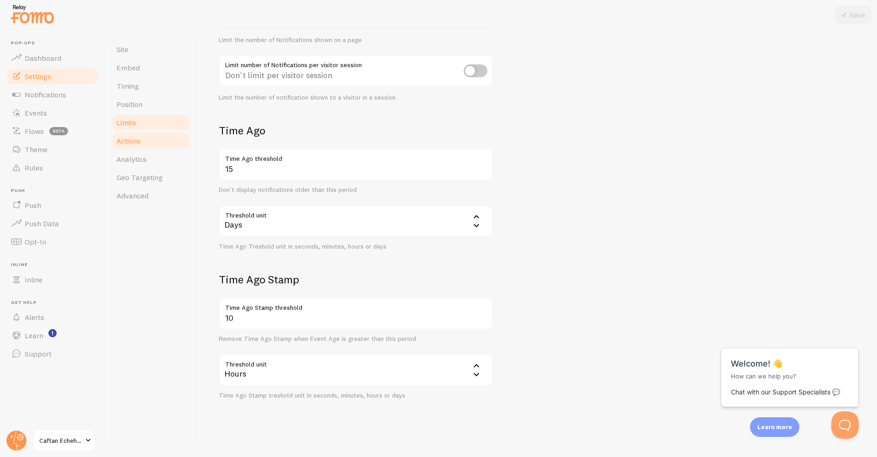
click at [168, 141] on link "Actions" at bounding box center [151, 141] width 80 height 18
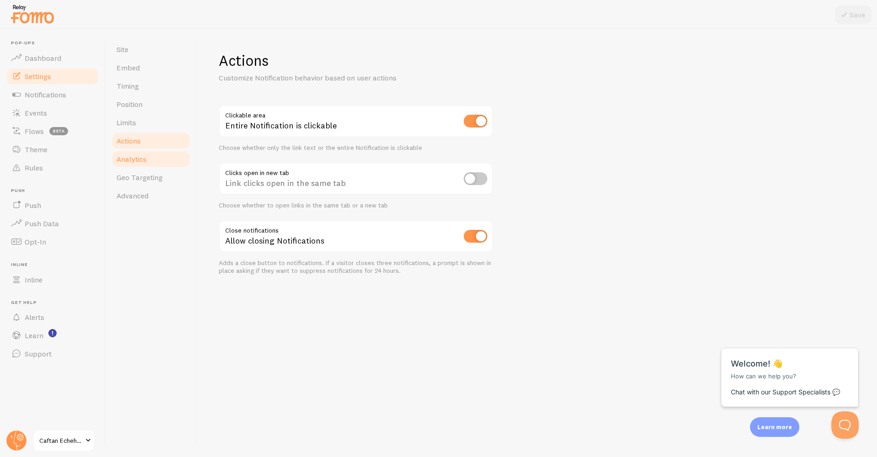
click at [128, 164] on link "Analytics" at bounding box center [151, 159] width 80 height 18
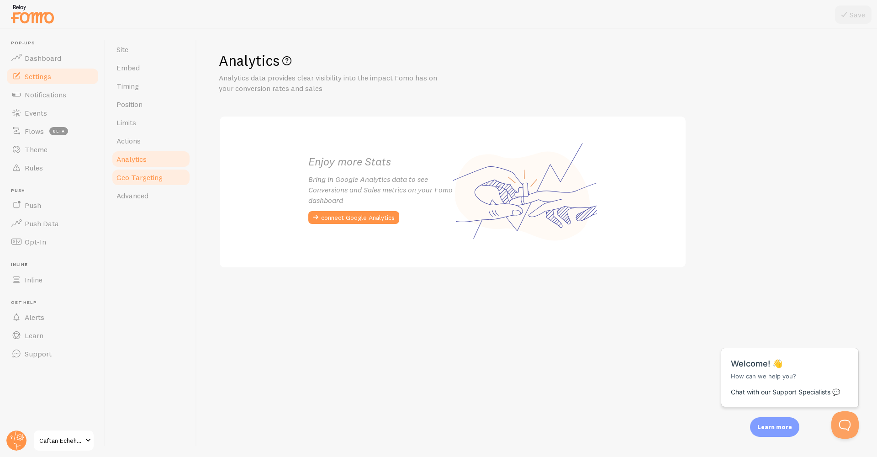
click at [159, 181] on span "Geo Targeting" at bounding box center [140, 177] width 46 height 9
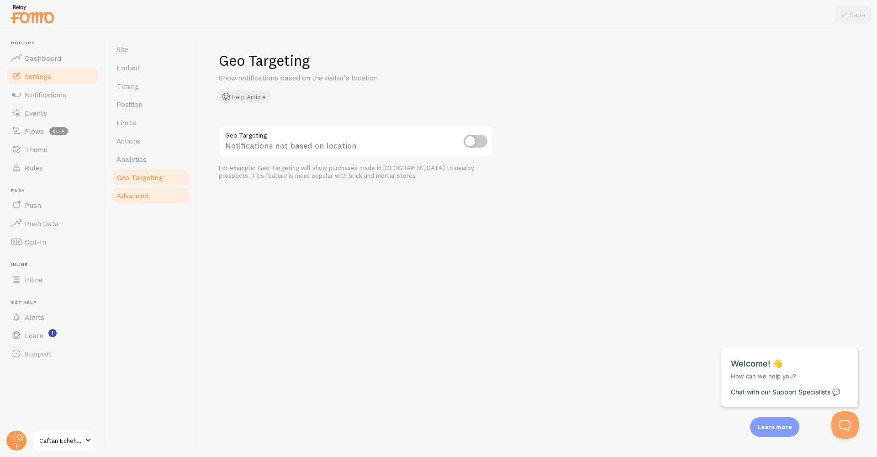
click at [140, 193] on span "Advanced" at bounding box center [133, 195] width 32 height 9
